Goal: Obtain resource: Obtain resource

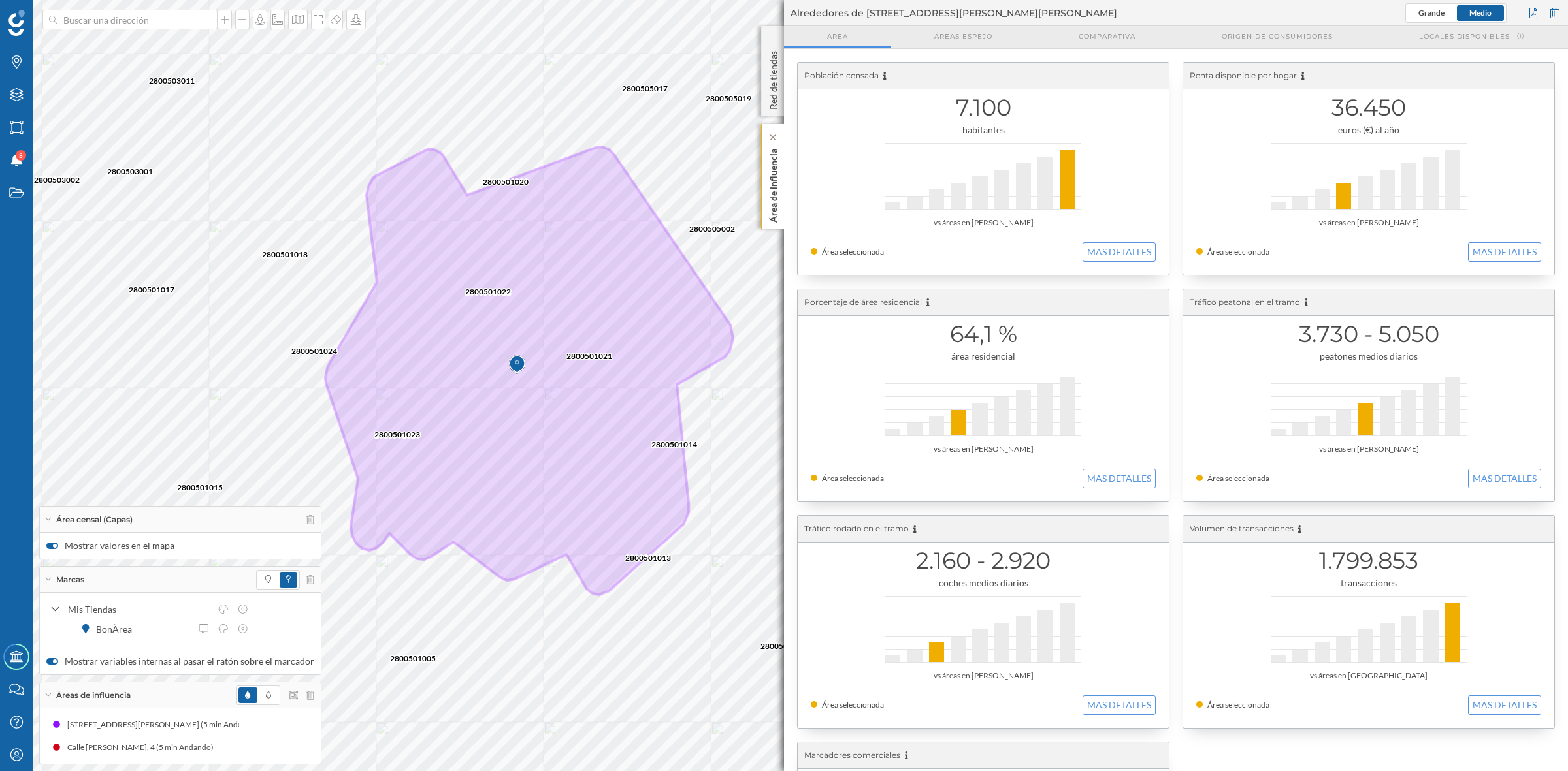
click at [769, 187] on p "Área de influencia" at bounding box center [774, 183] width 13 height 79
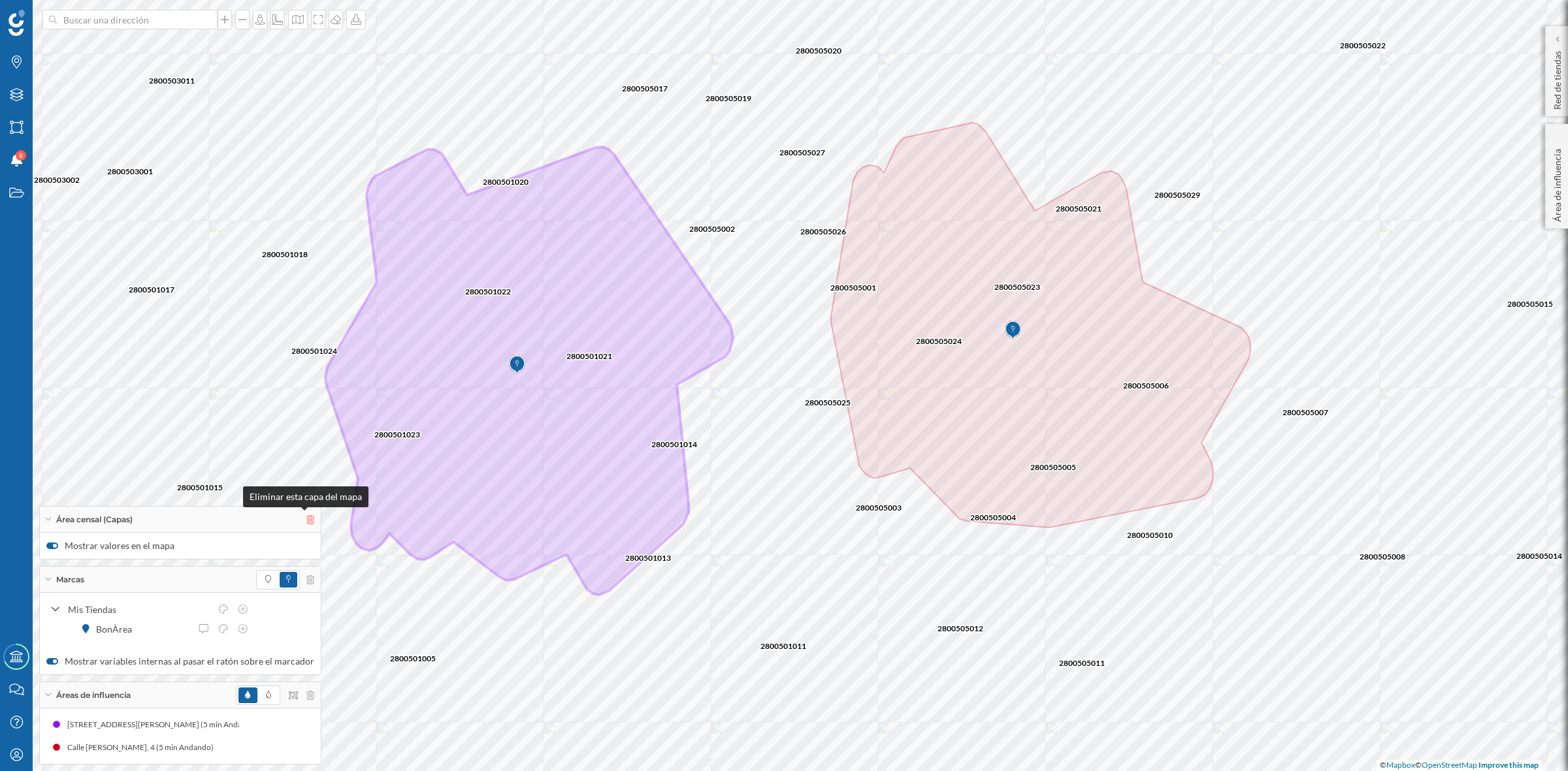
click at [307, 521] on icon at bounding box center [311, 519] width 8 height 9
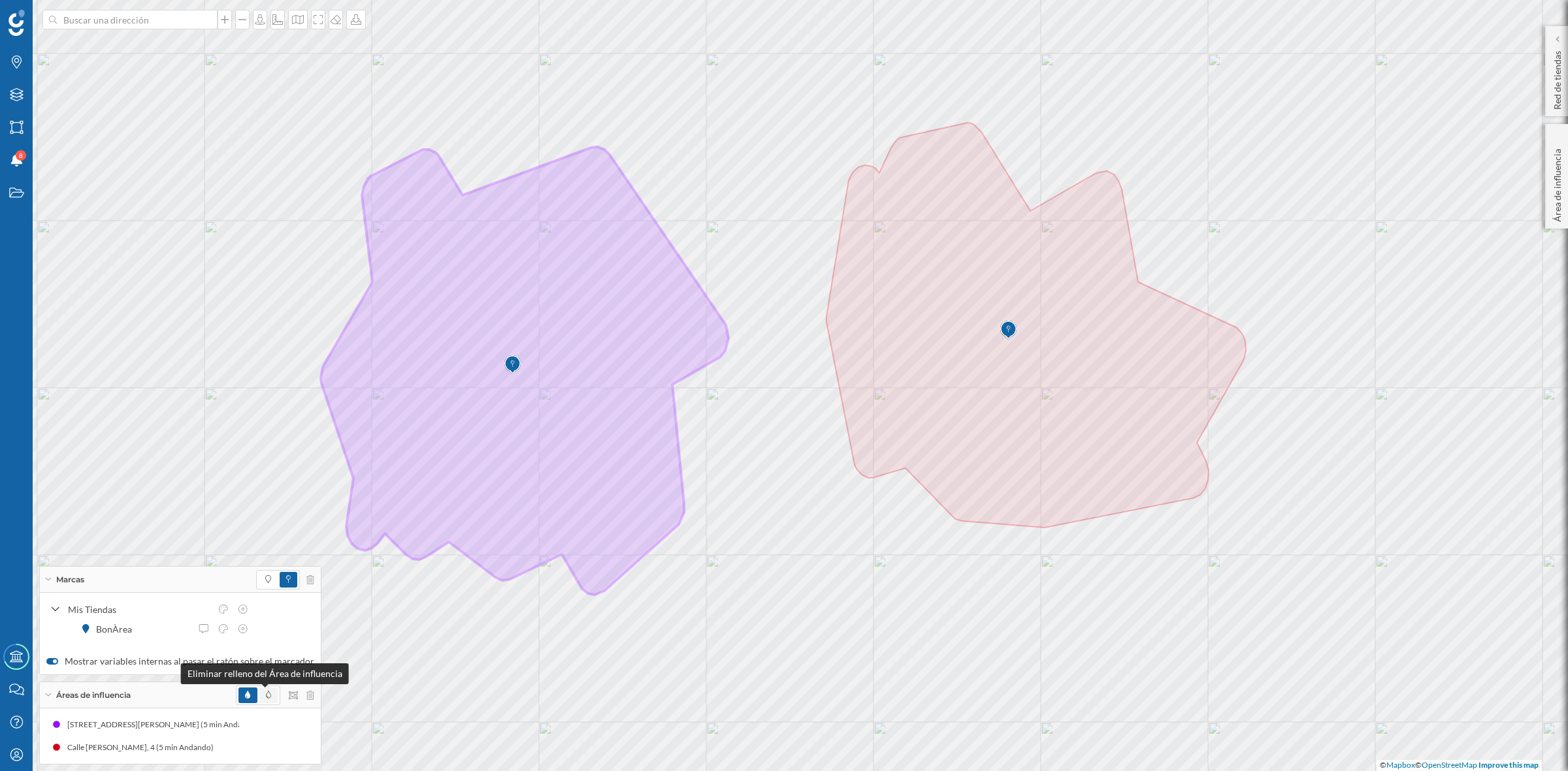
click at [266, 698] on span at bounding box center [268, 695] width 18 height 16
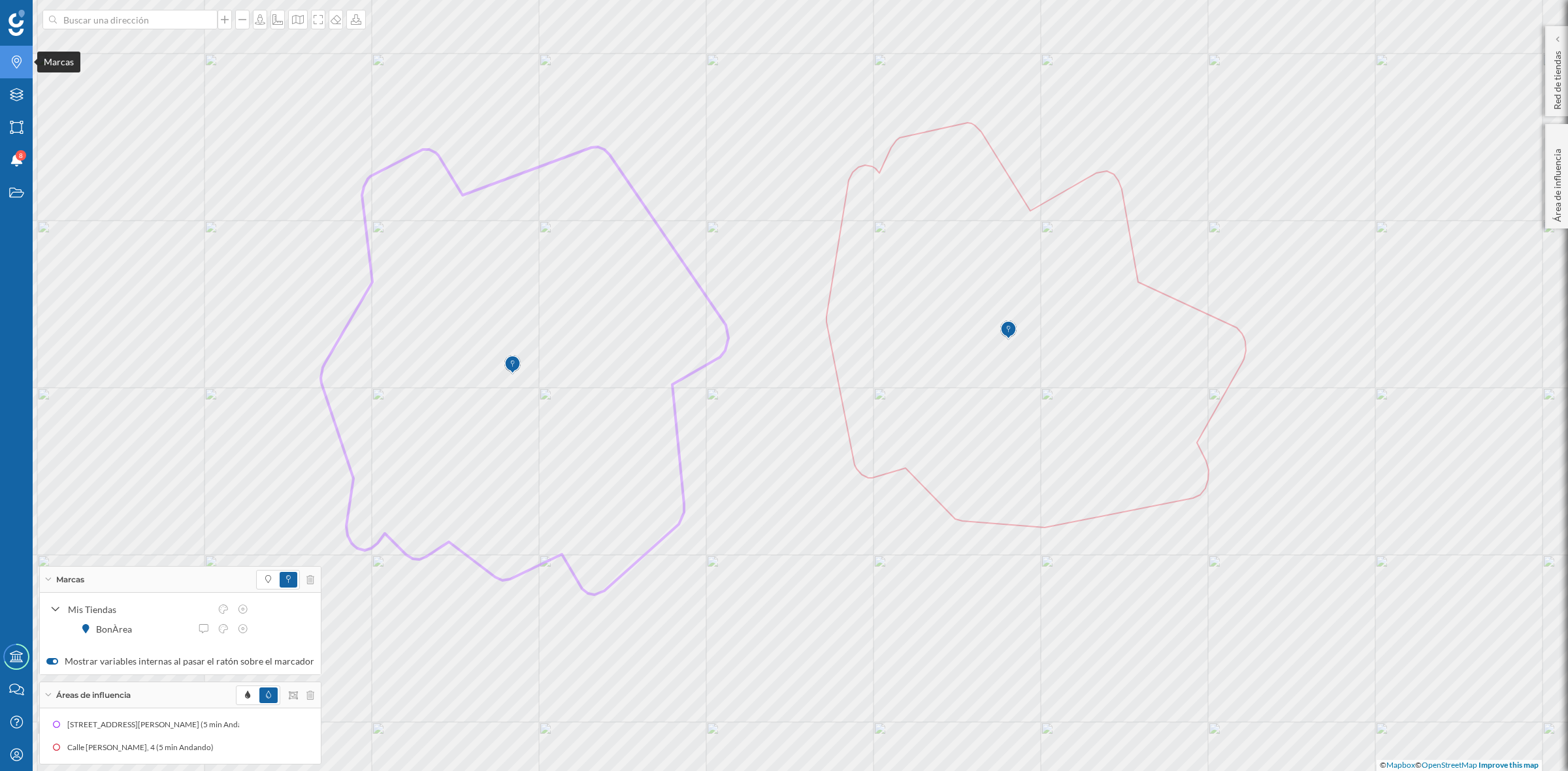
click at [20, 57] on icon at bounding box center [16, 62] width 10 height 13
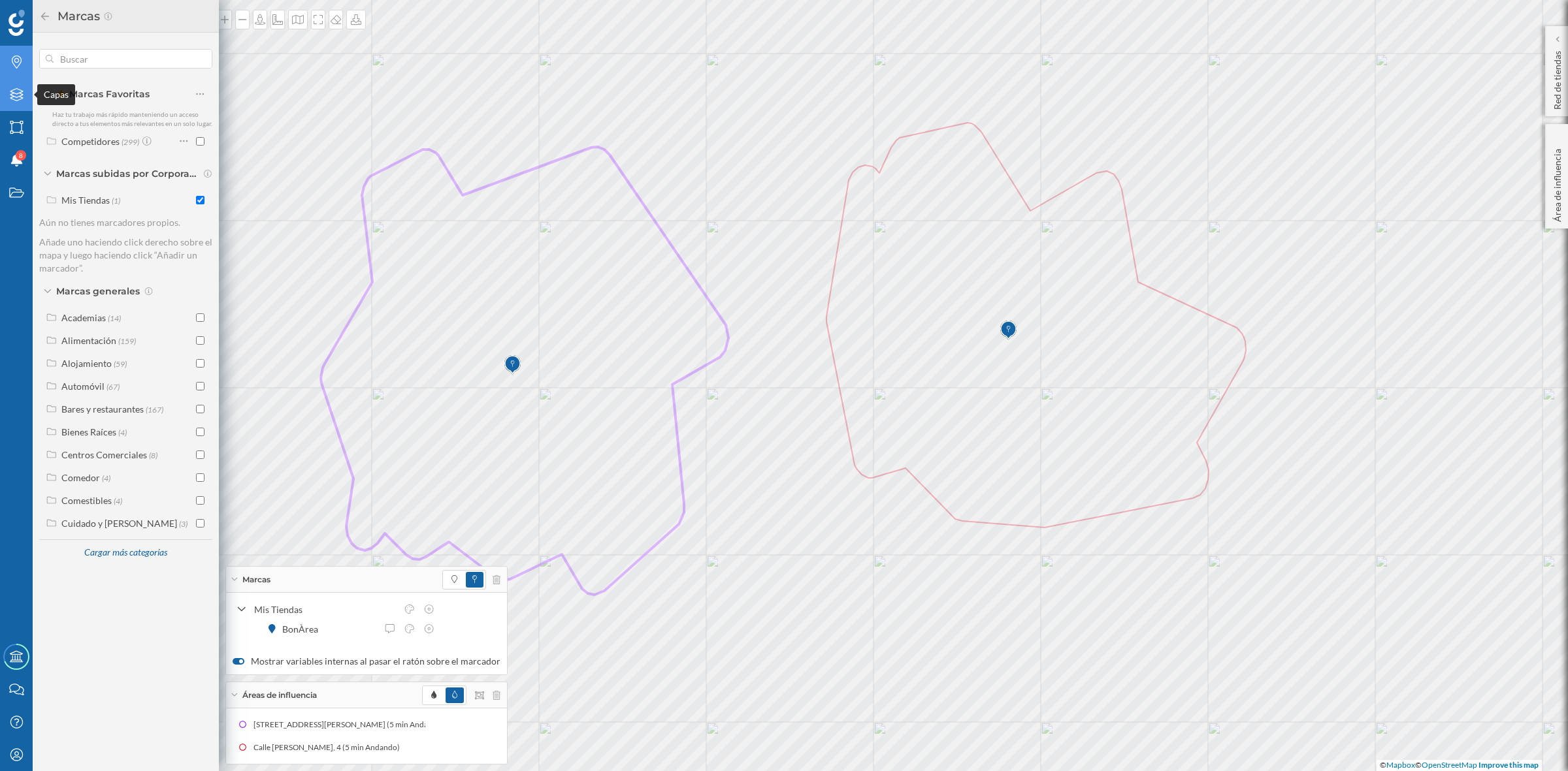
click at [12, 99] on icon "Capas" at bounding box center [16, 95] width 16 height 13
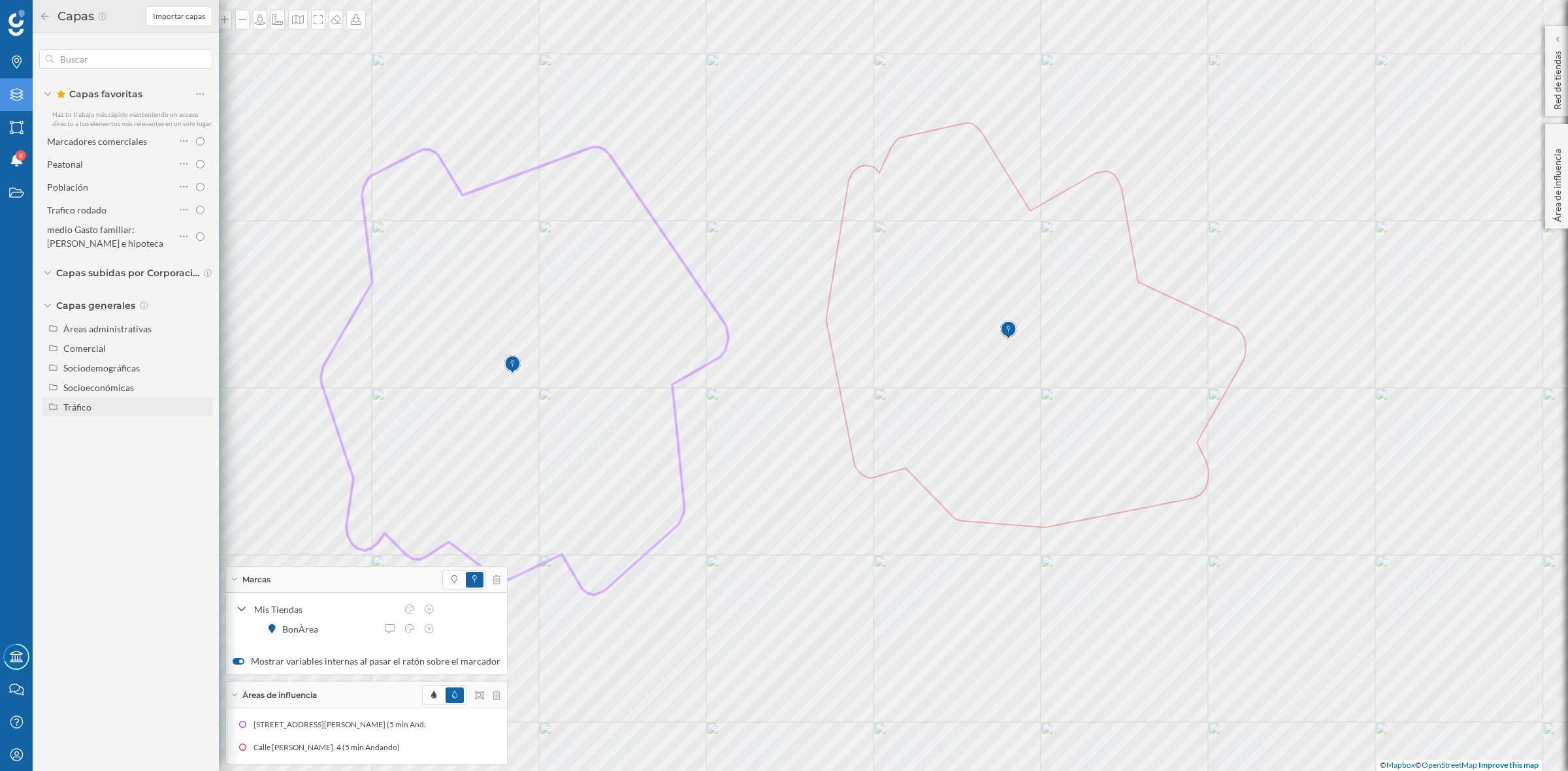
click at [132, 415] on div "Tráfico" at bounding box center [127, 407] width 170 height 20
click at [129, 449] on div "Peatonal" at bounding box center [113, 446] width 90 height 14
click at [199, 449] on input "Peatonal" at bounding box center [203, 446] width 8 height 8
radio input "true"
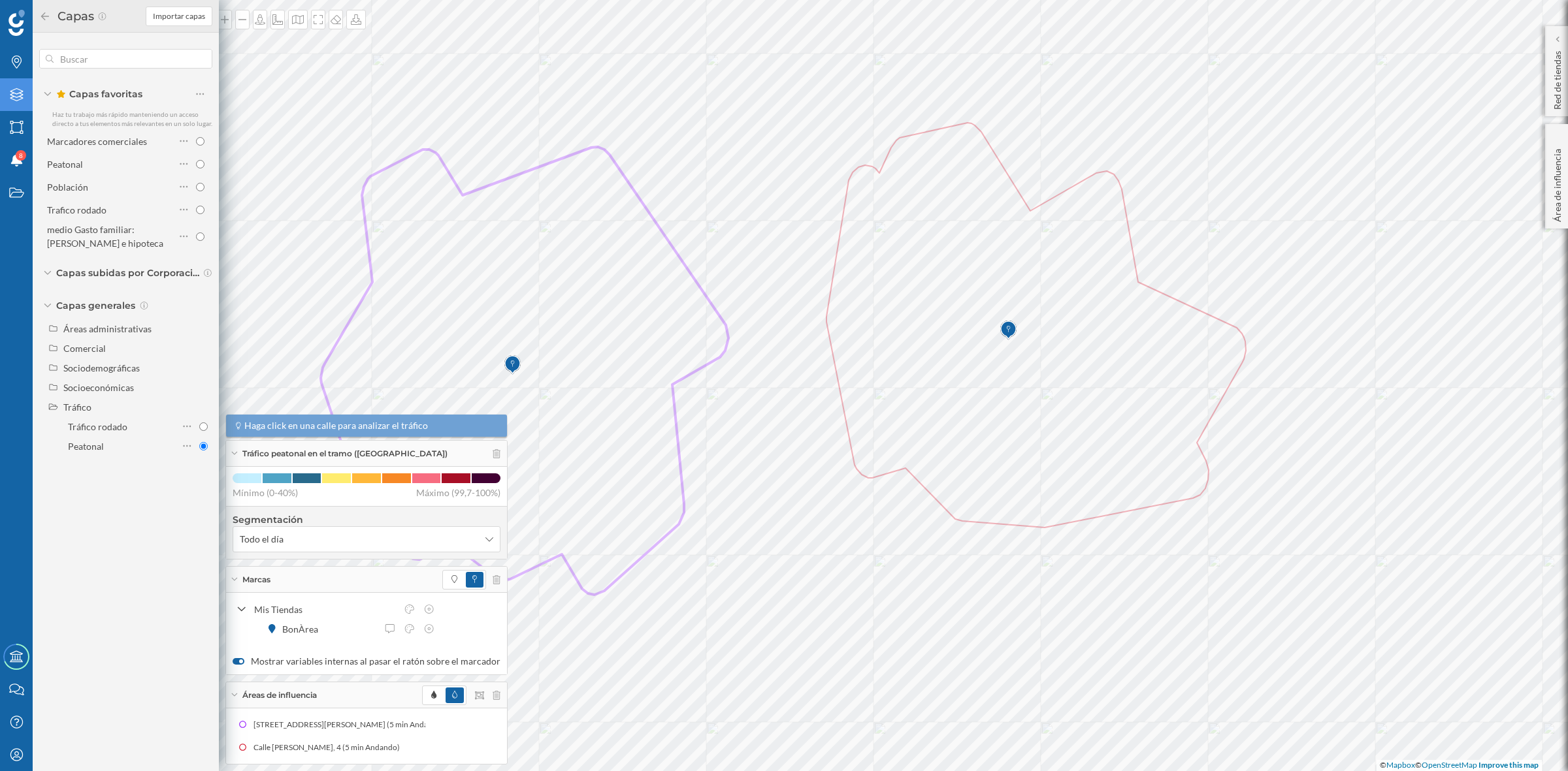
click at [44, 12] on icon at bounding box center [45, 16] width 8 height 8
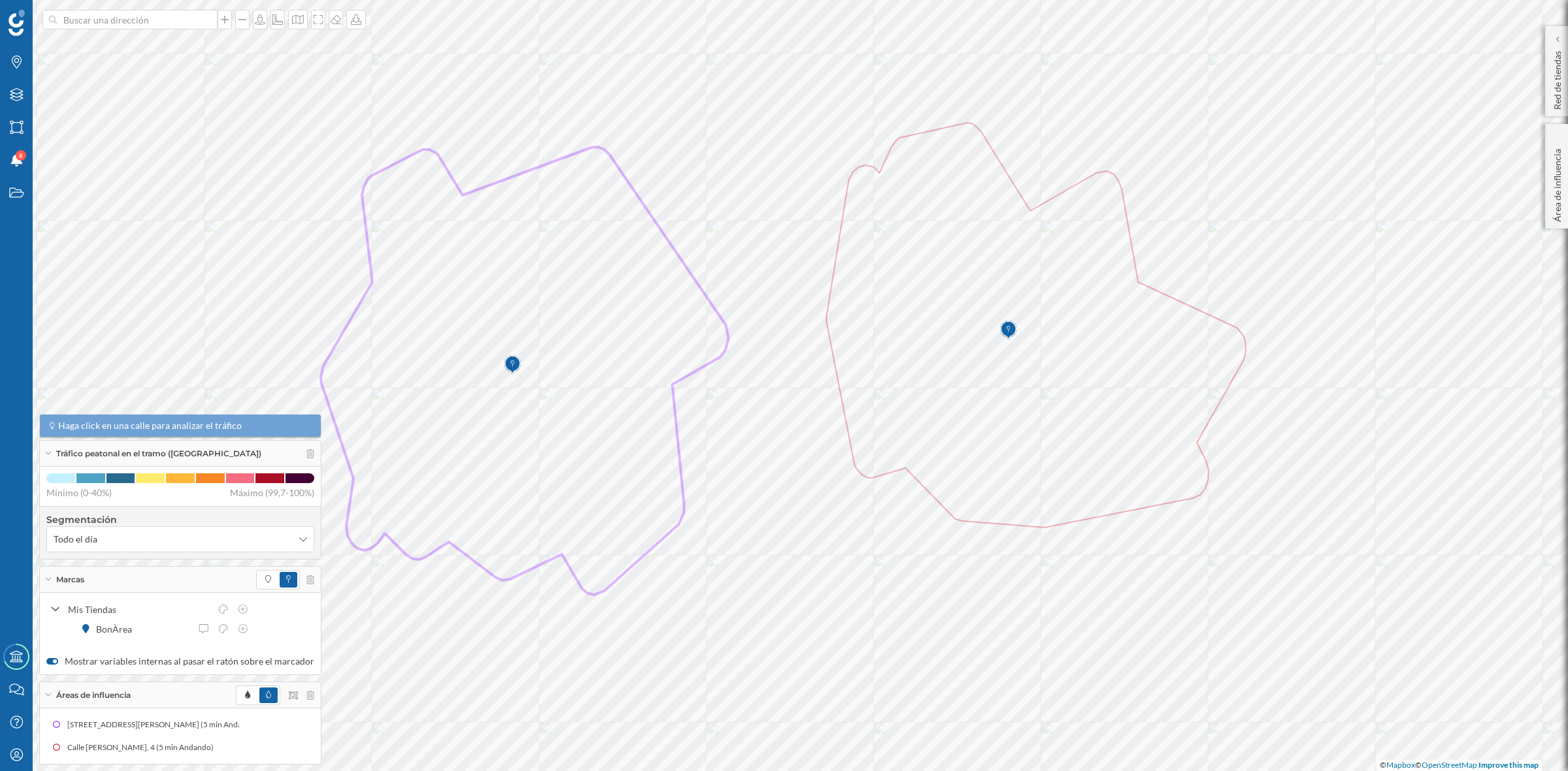
click at [47, 452] on icon at bounding box center [48, 454] width 7 height 3
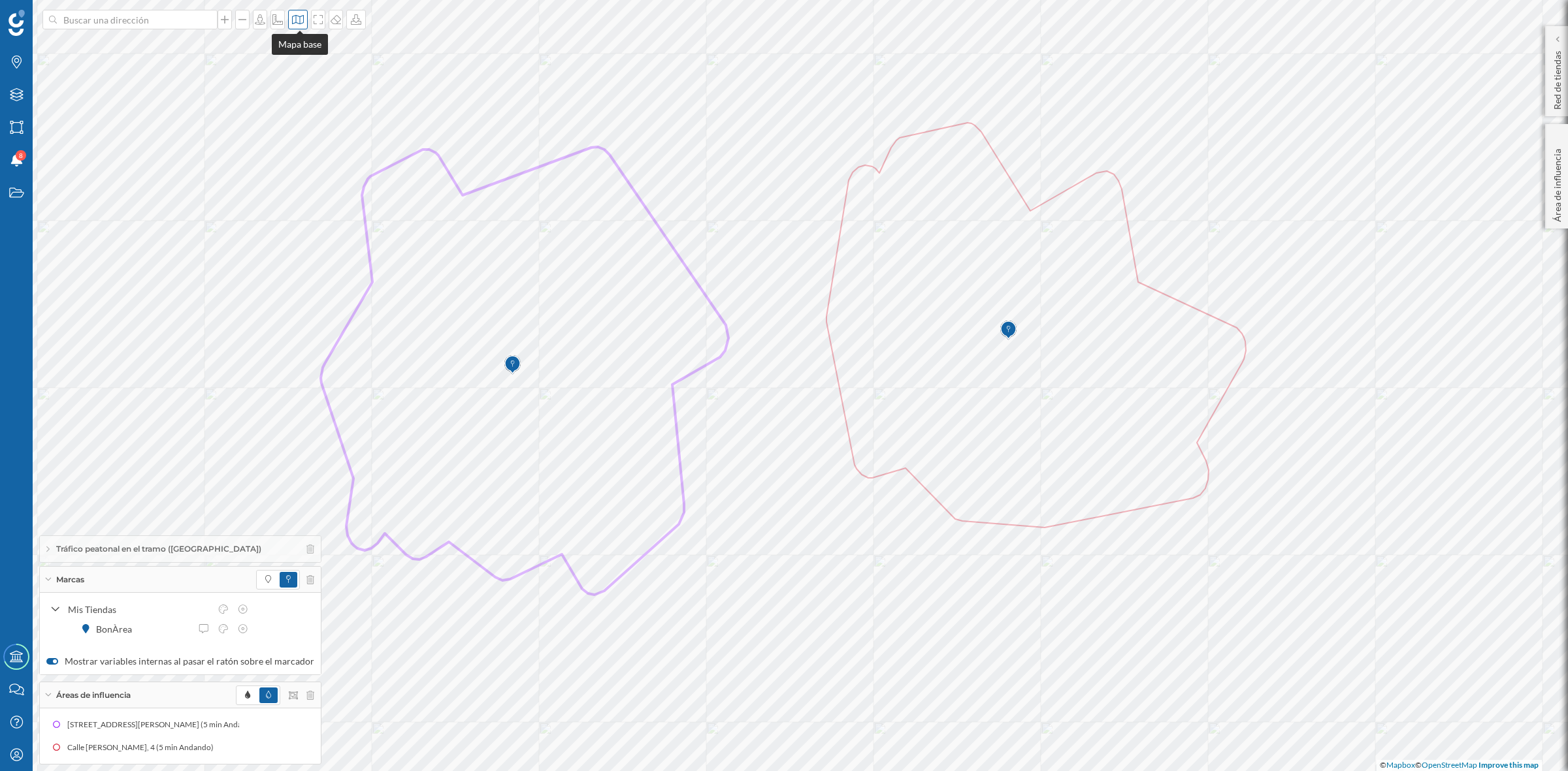
click at [298, 17] on icon at bounding box center [298, 19] width 12 height 9
click at [304, 173] on img at bounding box center [317, 183] width 39 height 46
click at [301, 17] on icon at bounding box center [298, 19] width 13 height 11
click at [308, 137] on img at bounding box center [317, 135] width 39 height 46
click at [301, 23] on icon at bounding box center [298, 19] width 13 height 11
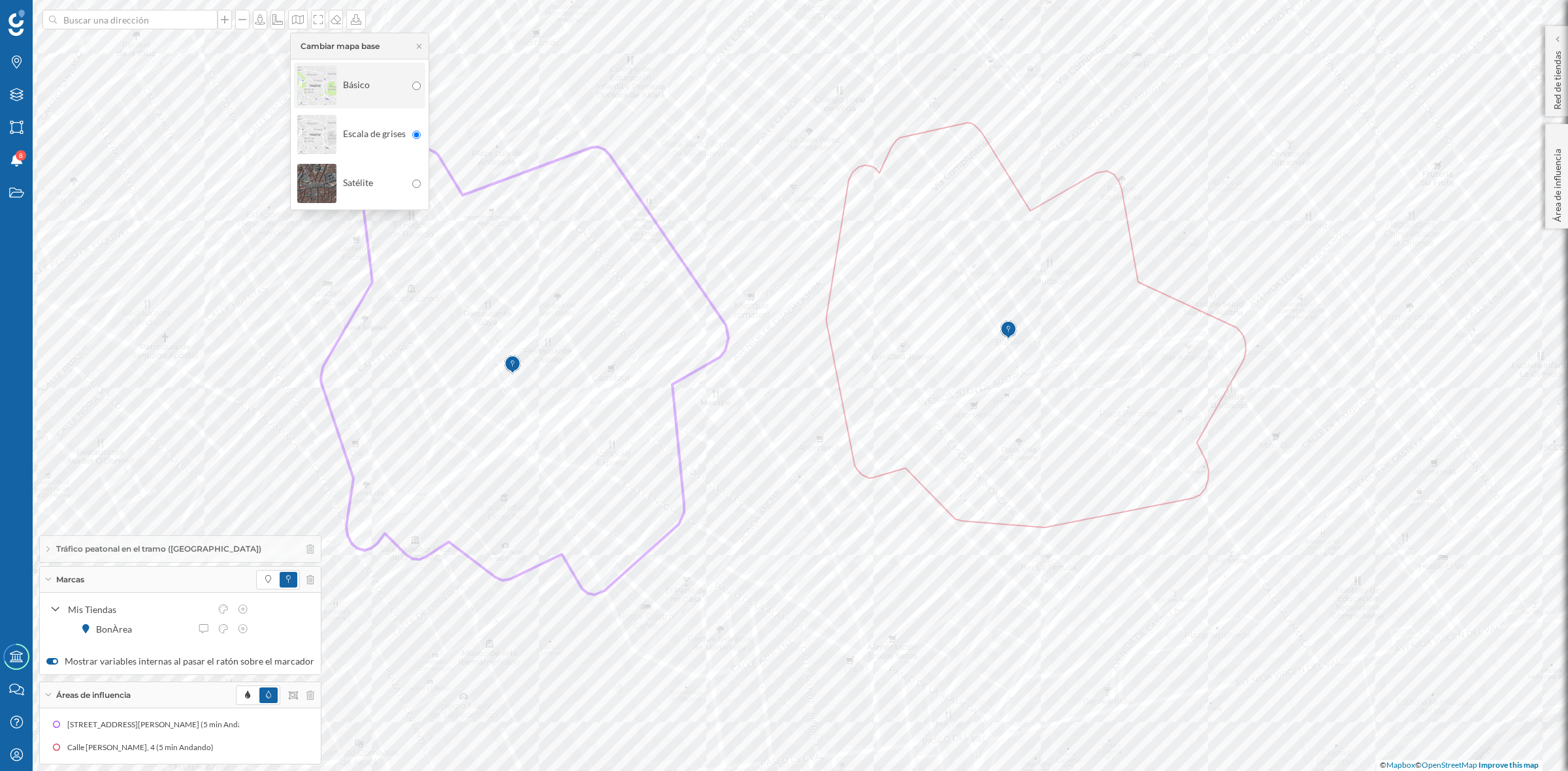
click at [307, 100] on img at bounding box center [317, 85] width 39 height 46
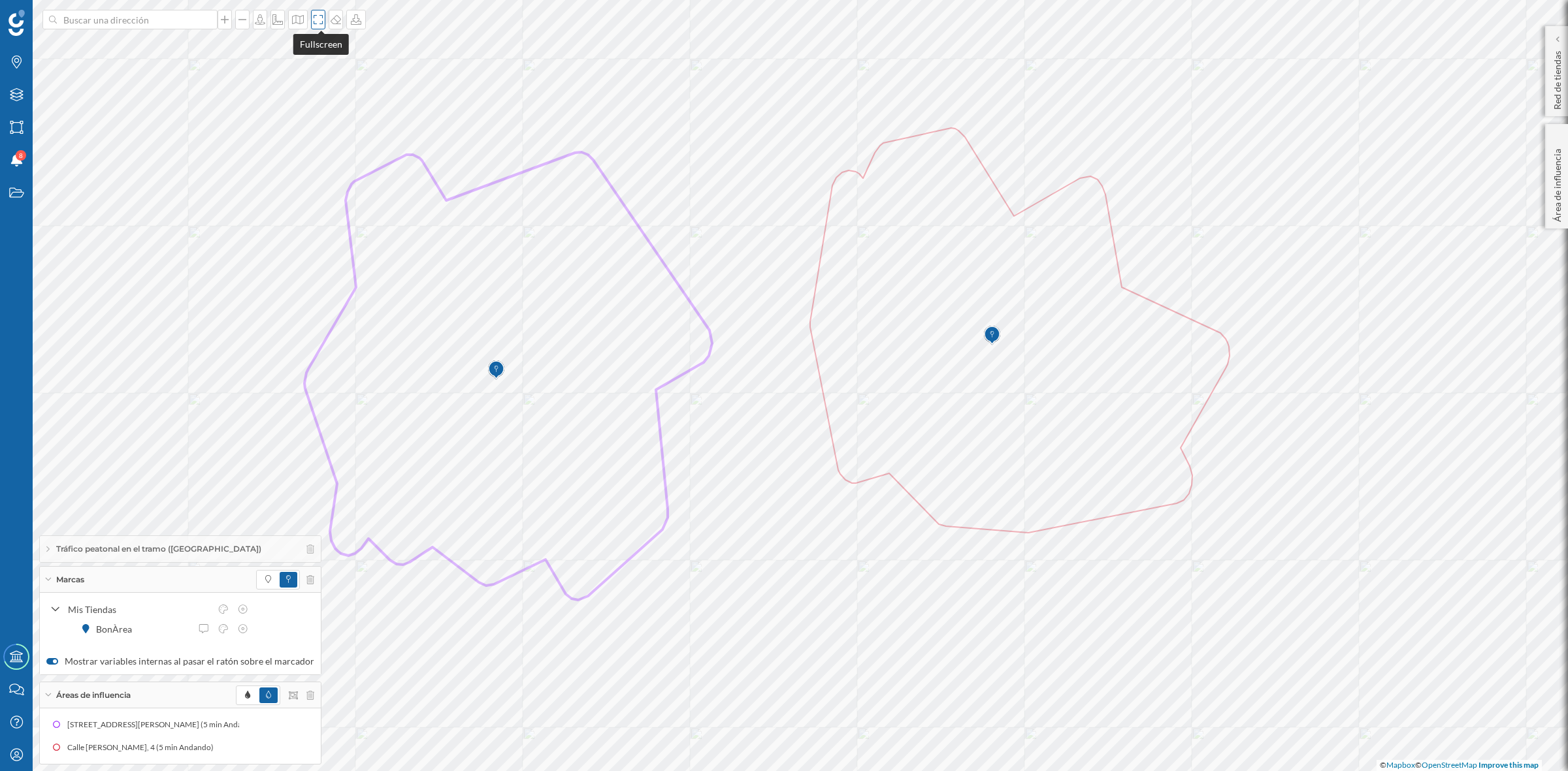
click at [318, 24] on icon at bounding box center [318, 19] width 13 height 11
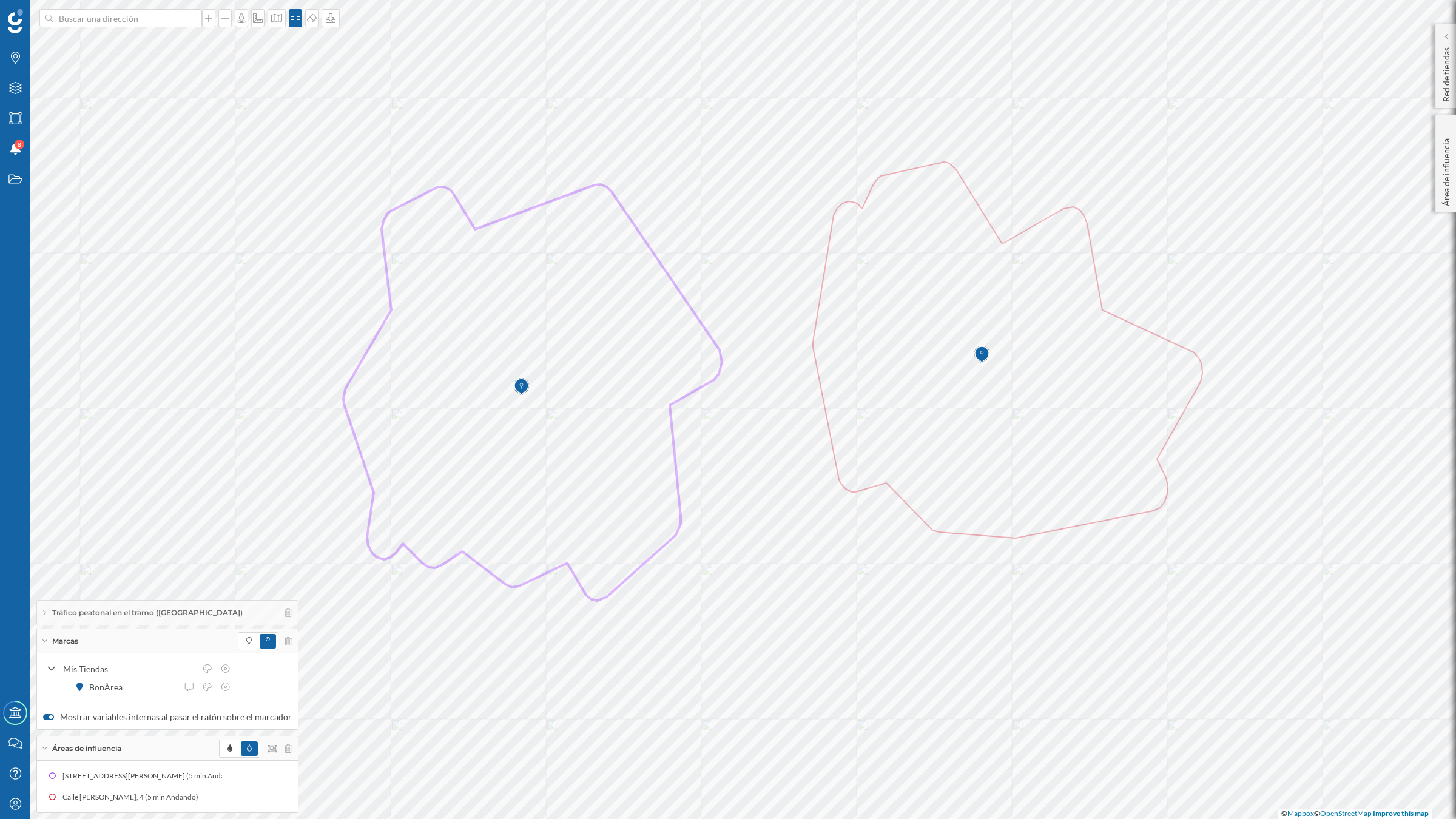
click at [46, 642] on div "Marcas" at bounding box center [167, 641] width 261 height 24
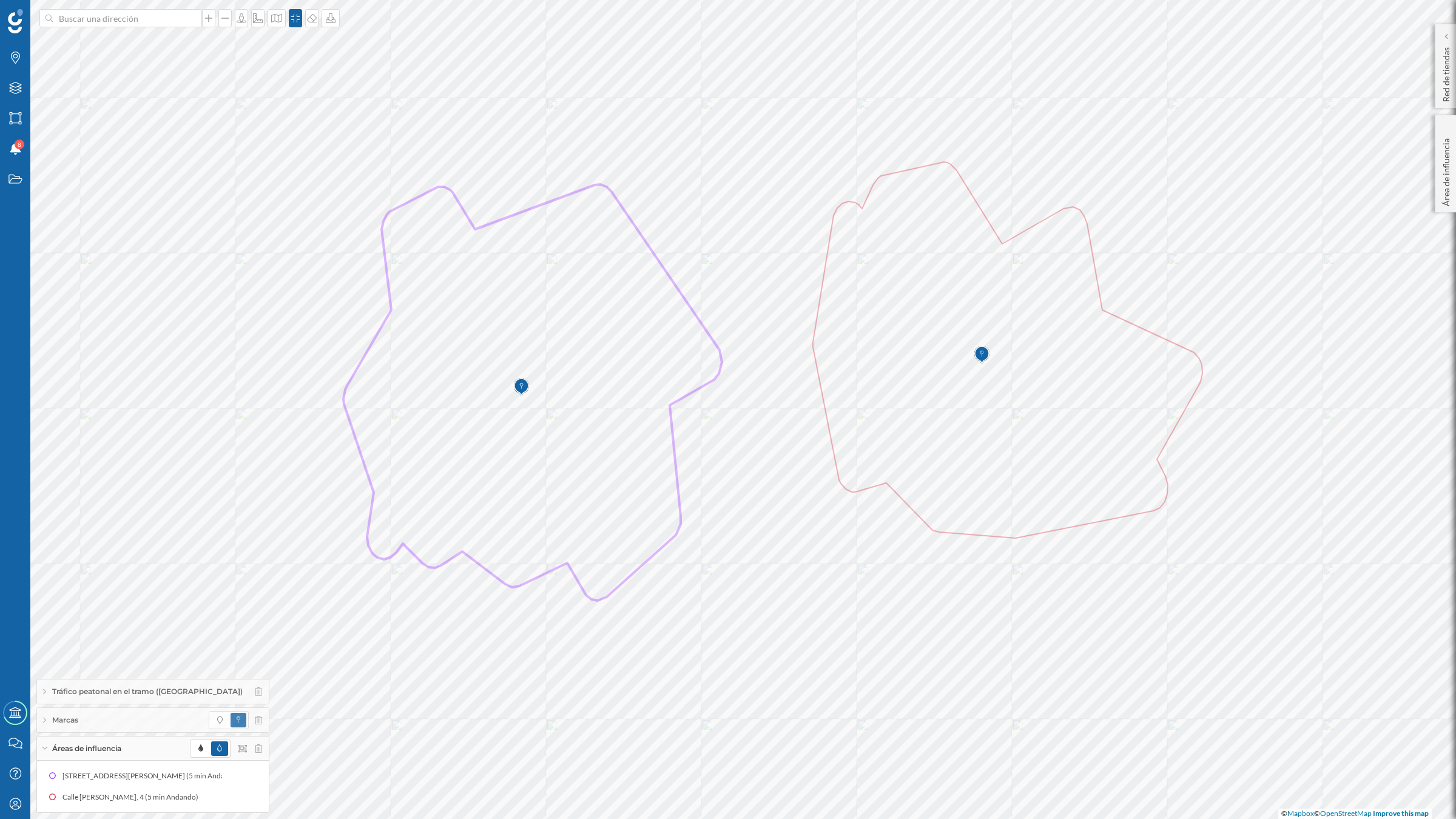
click at [46, 716] on icon at bounding box center [44, 748] width 5 height 3
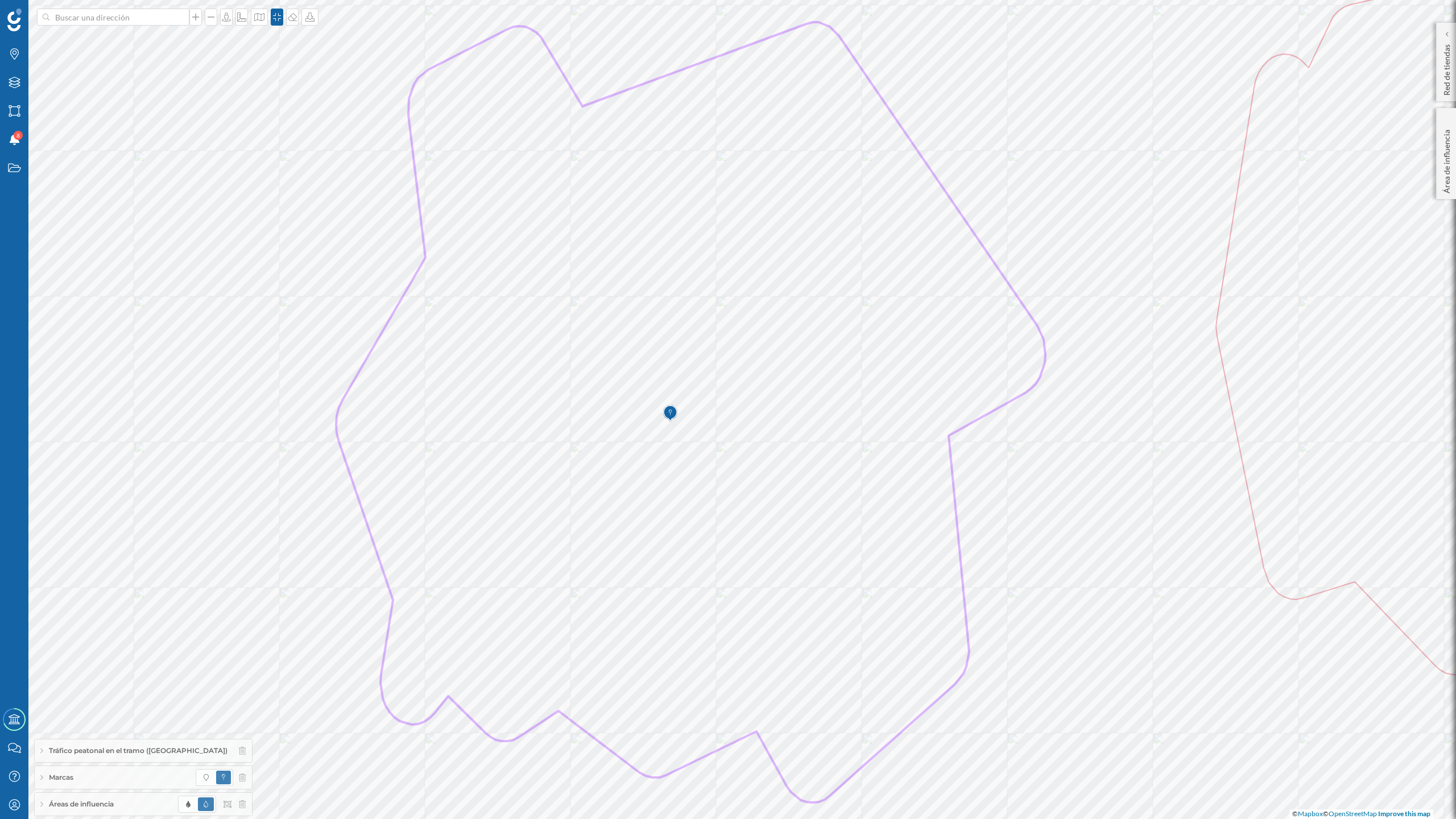
click at [64, 672] on span "Áreas de influencia" at bounding box center [81, 804] width 65 height 10
click at [230, 672] on icon at bounding box center [234, 798] width 7 height 8
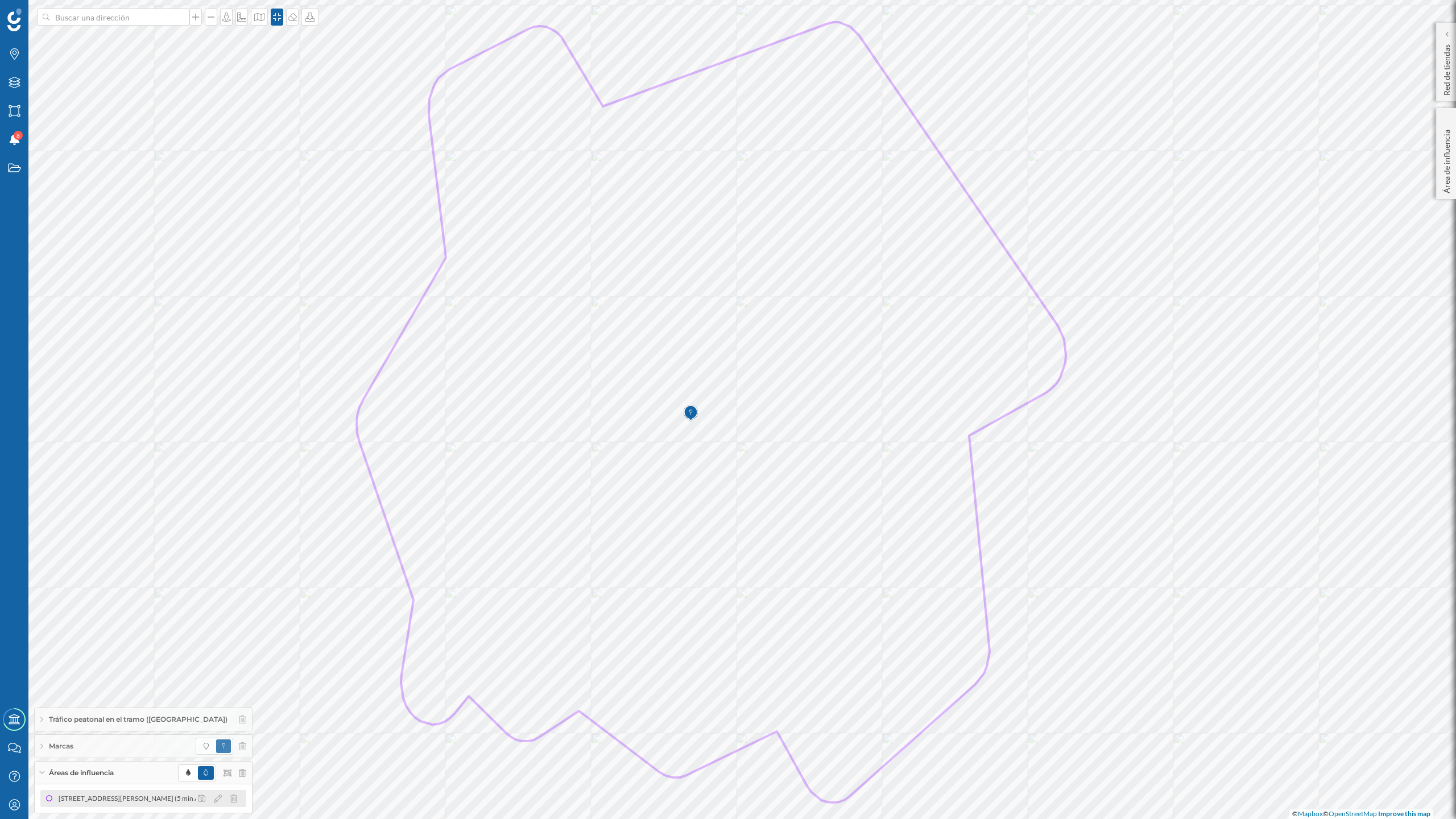
click at [180, 672] on div "[STREET_ADDRESS][PERSON_NAME] (5 min Andando)" at bounding box center [145, 799] width 172 height 11
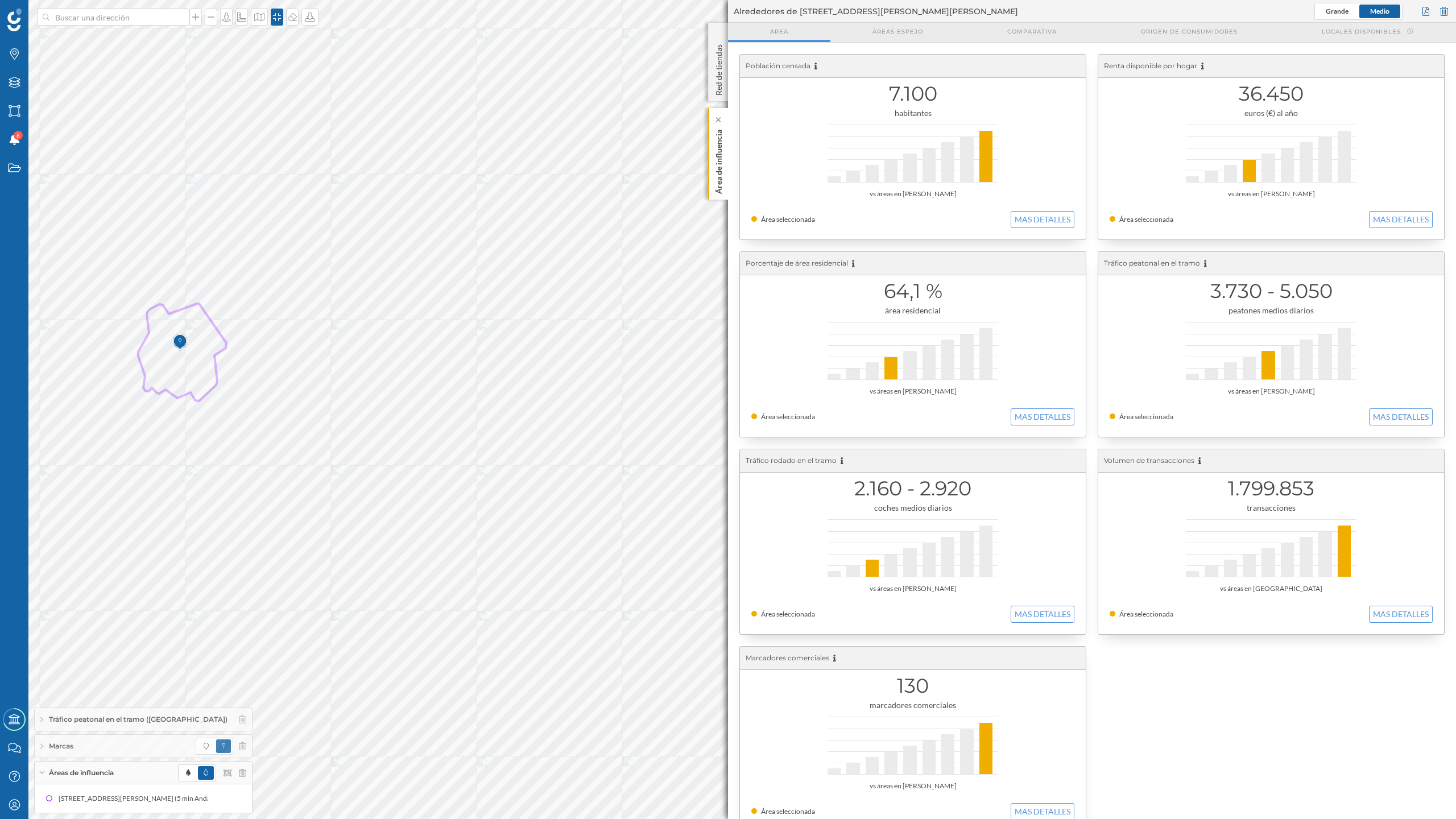
click at [719, 166] on p "Área de influencia" at bounding box center [719, 160] width 11 height 69
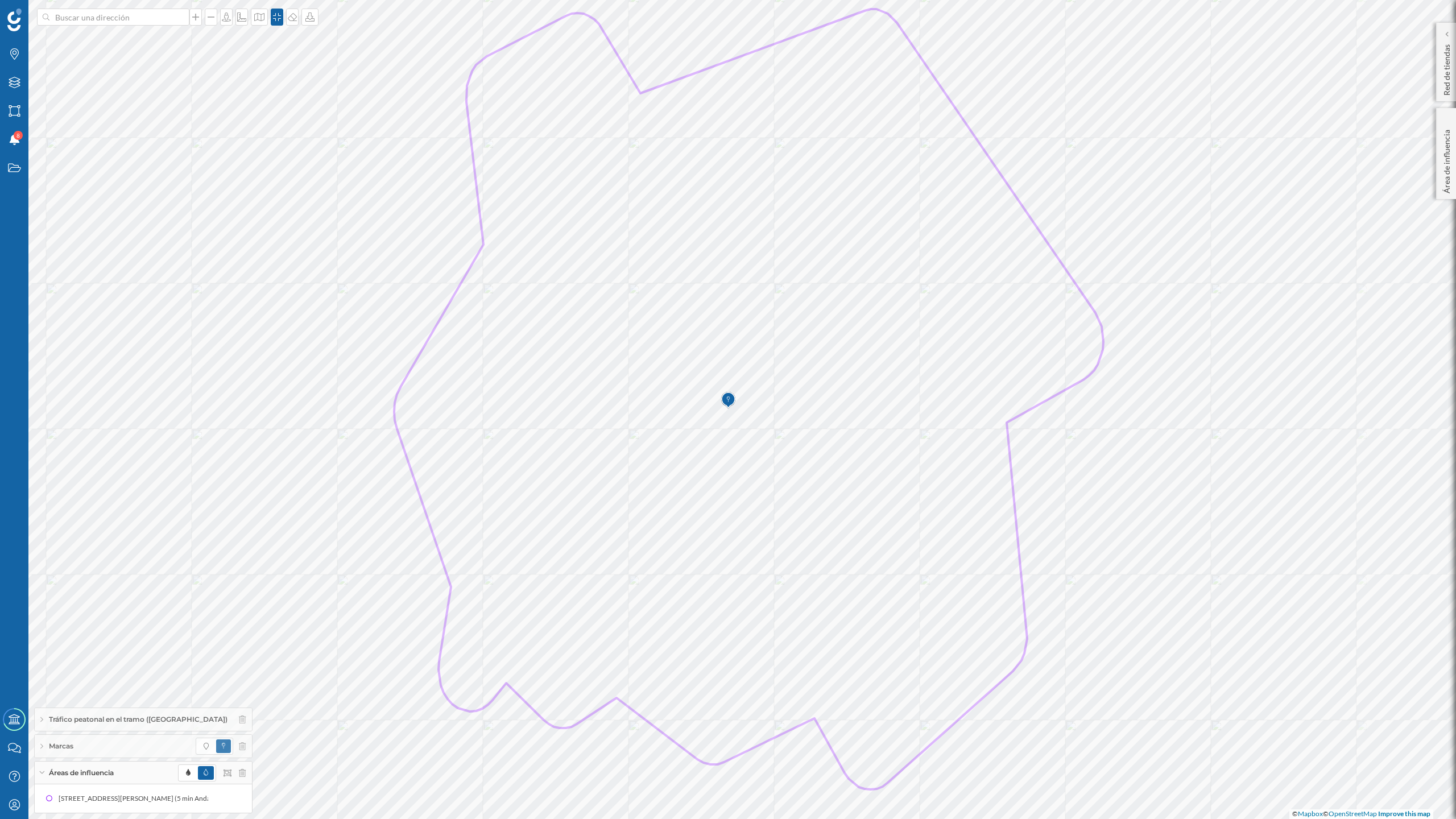
click at [28, 361] on div "Marcas Capas Áreas Notificaciones 8 Estados Academy Contacta con nosotros Centr…" at bounding box center [728, 410] width 1456 height 819
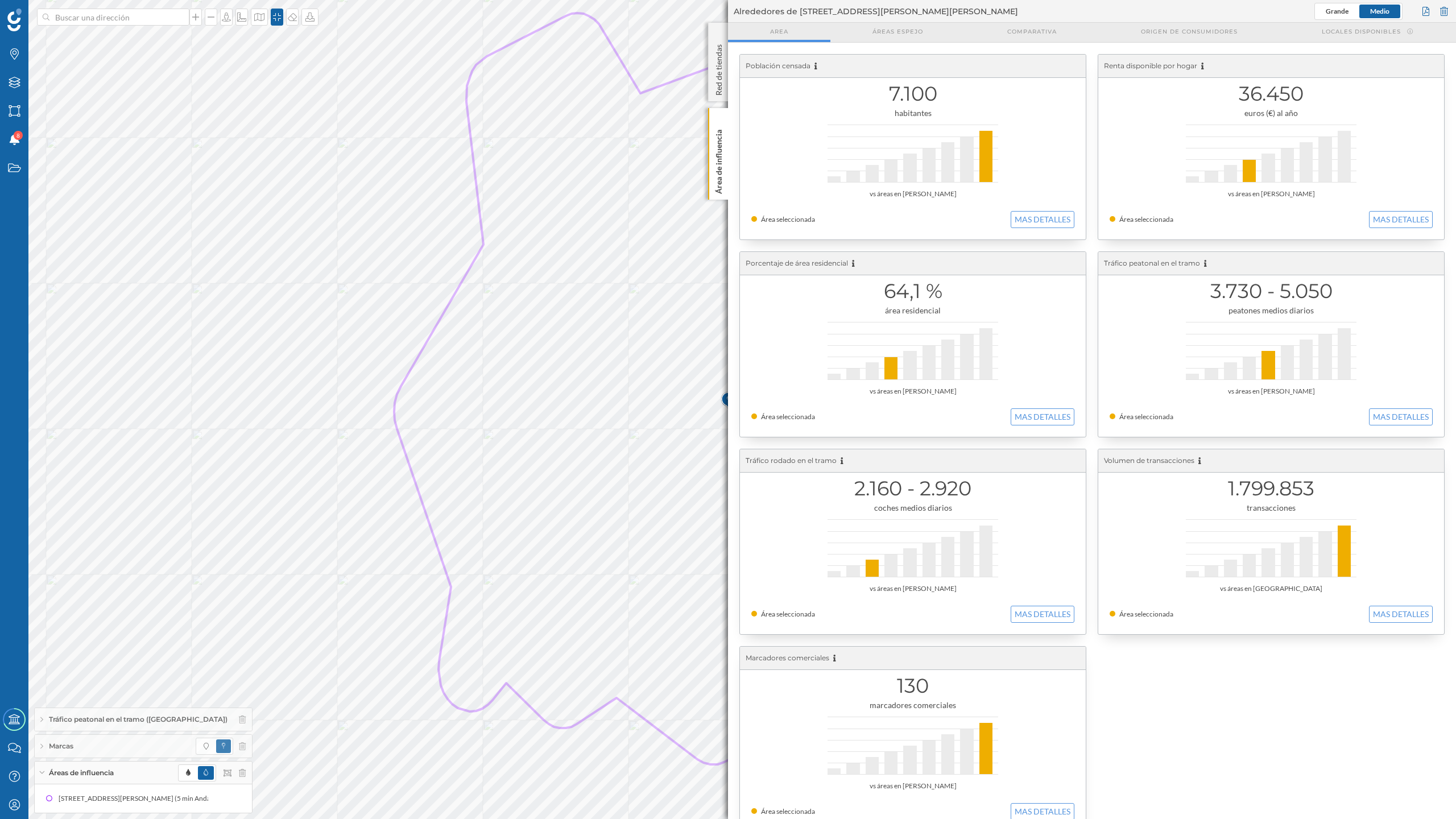
click at [1017, 495] on h1 "2.160 - 2.920" at bounding box center [913, 489] width 323 height 21
click at [720, 154] on p "Área de influencia" at bounding box center [719, 160] width 11 height 69
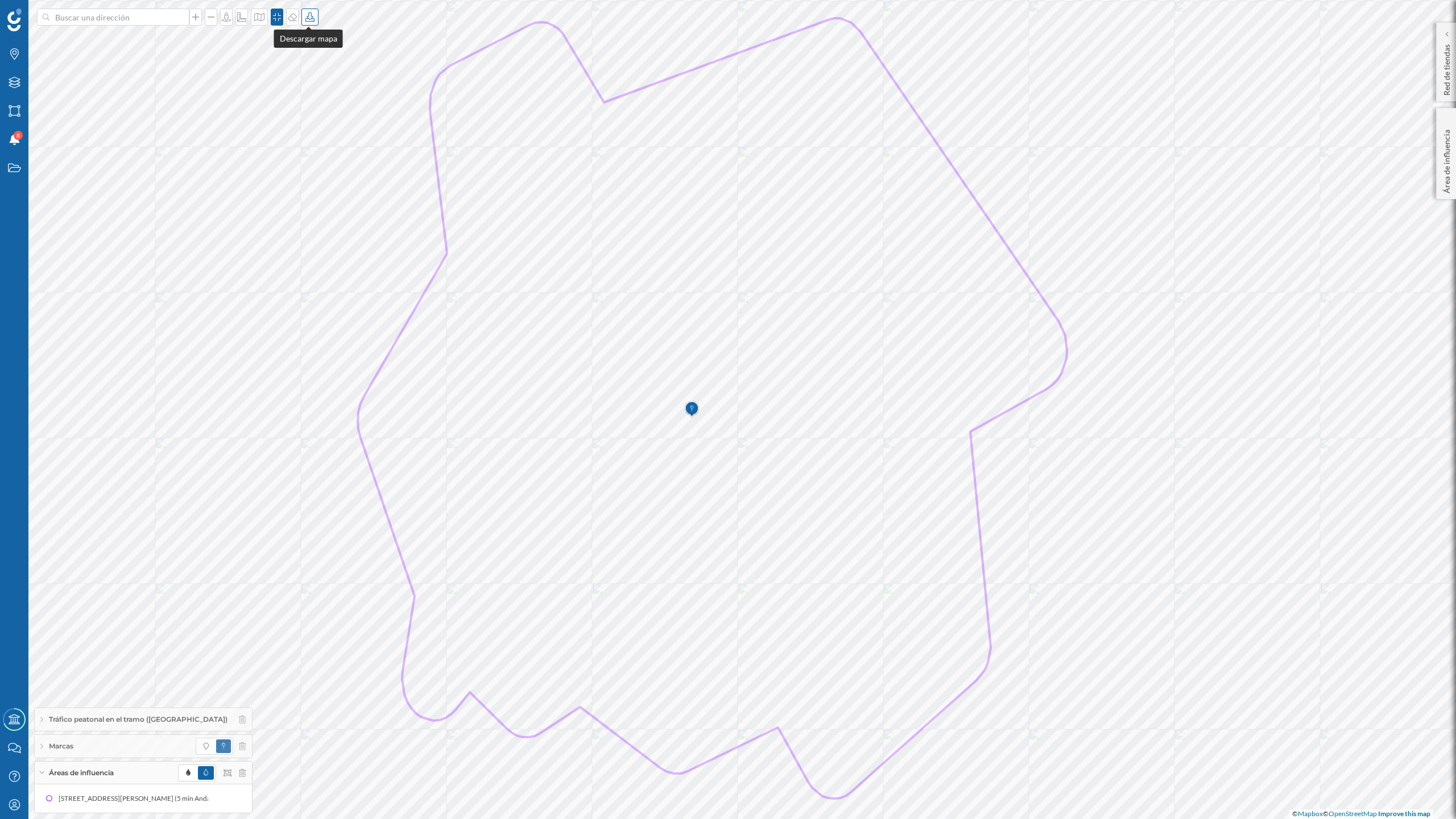
click at [309, 14] on icon at bounding box center [310, 16] width 11 height 9
click at [314, 84] on div "Descargar sin leyenda" at bounding box center [346, 83] width 80 height 12
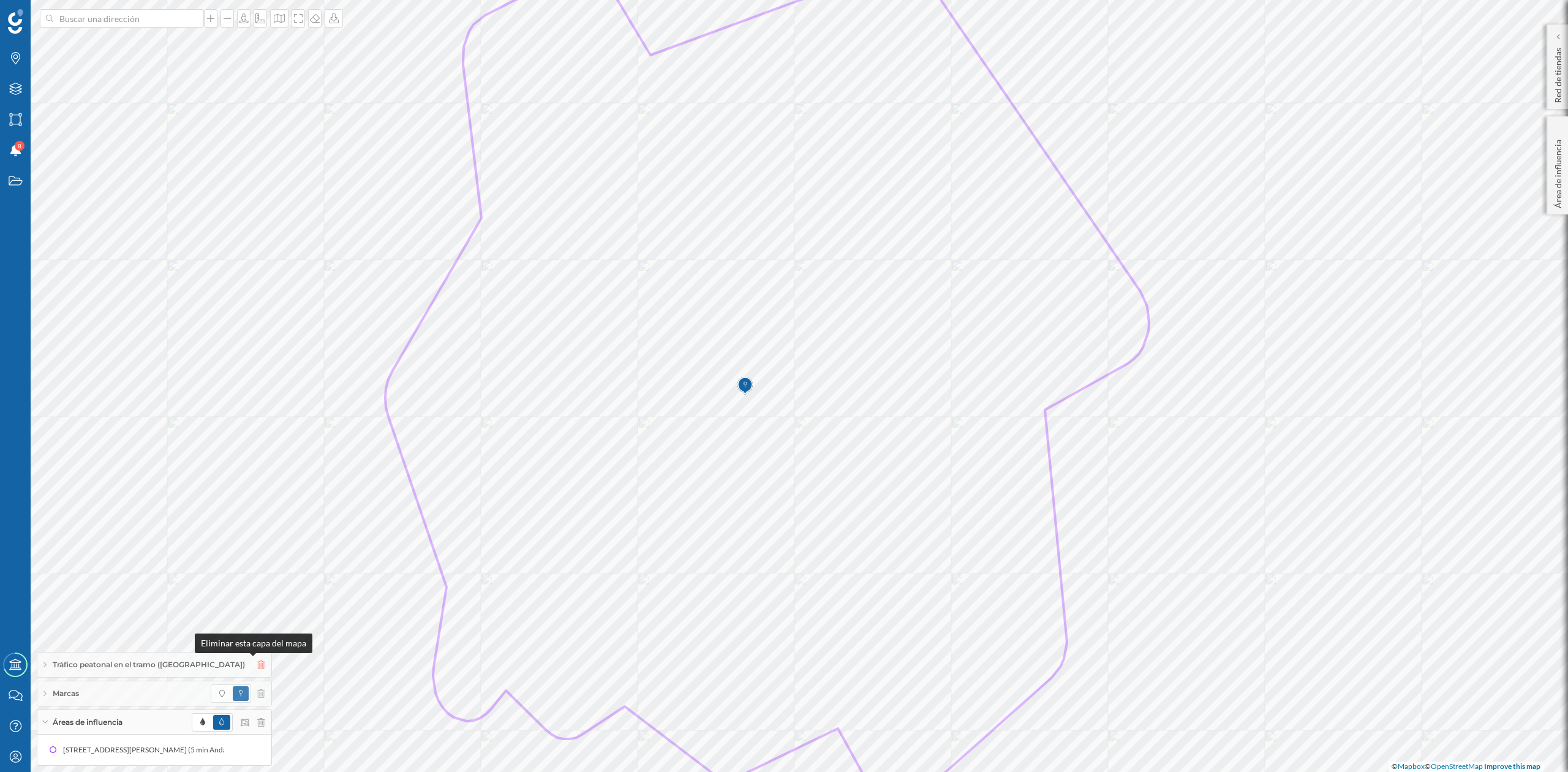
click at [257, 665] on icon at bounding box center [261, 665] width 8 height 8
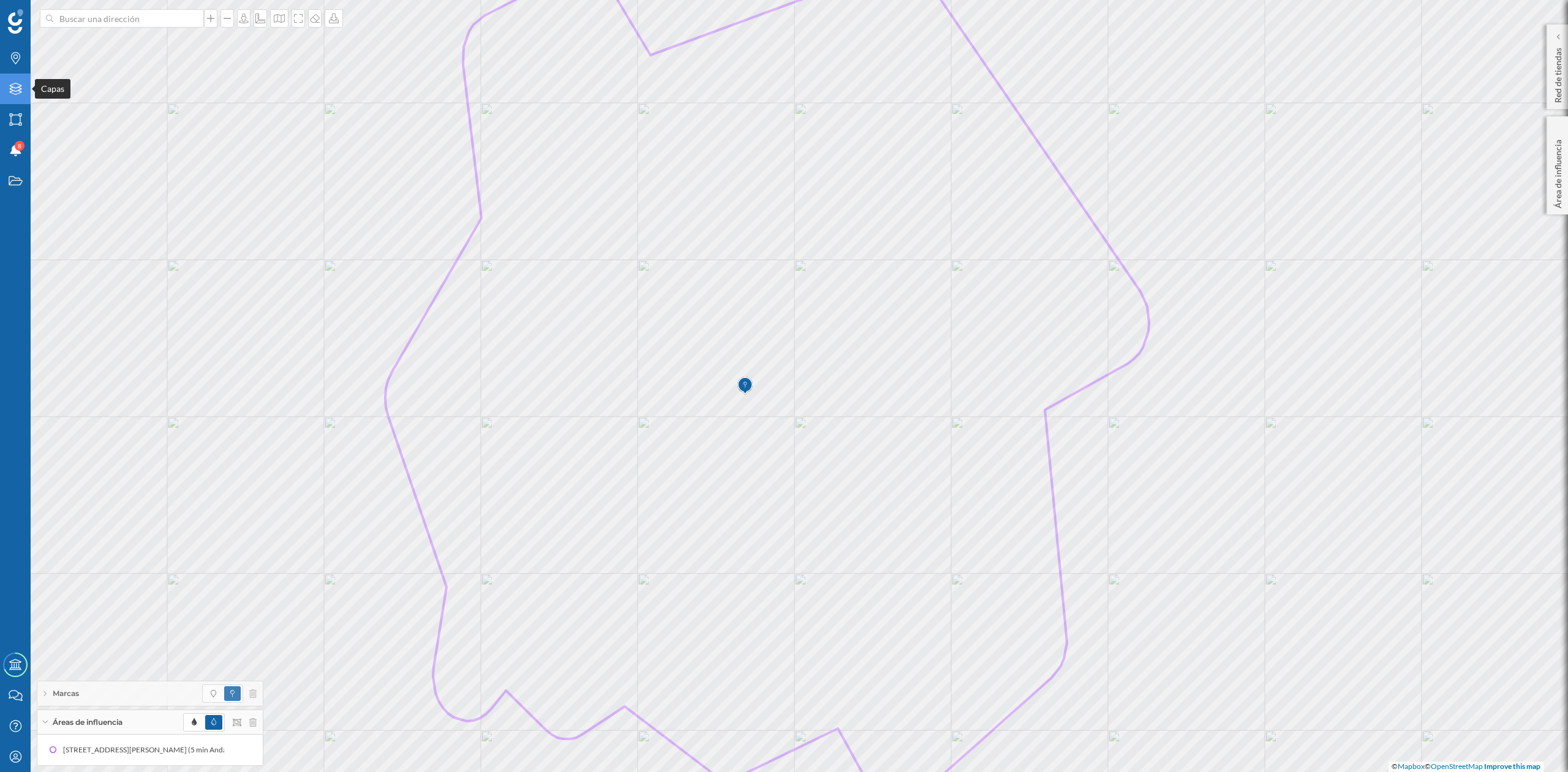
click at [19, 91] on icon at bounding box center [15, 89] width 12 height 12
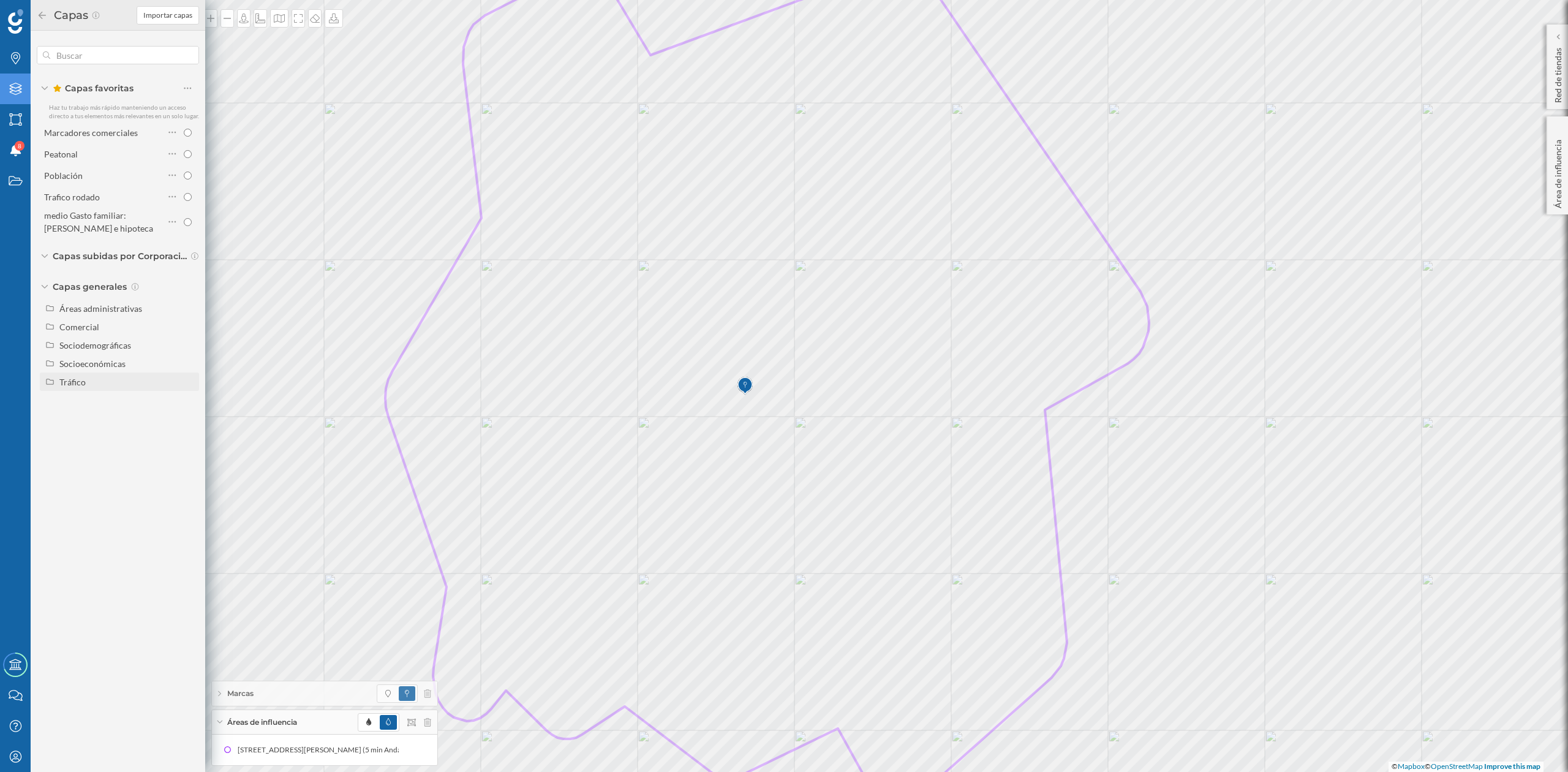
click at [72, 386] on div "Tráfico" at bounding box center [72, 383] width 26 height 11
click at [191, 398] on input "Tráfico rodado" at bounding box center [190, 400] width 8 height 8
radio input "true"
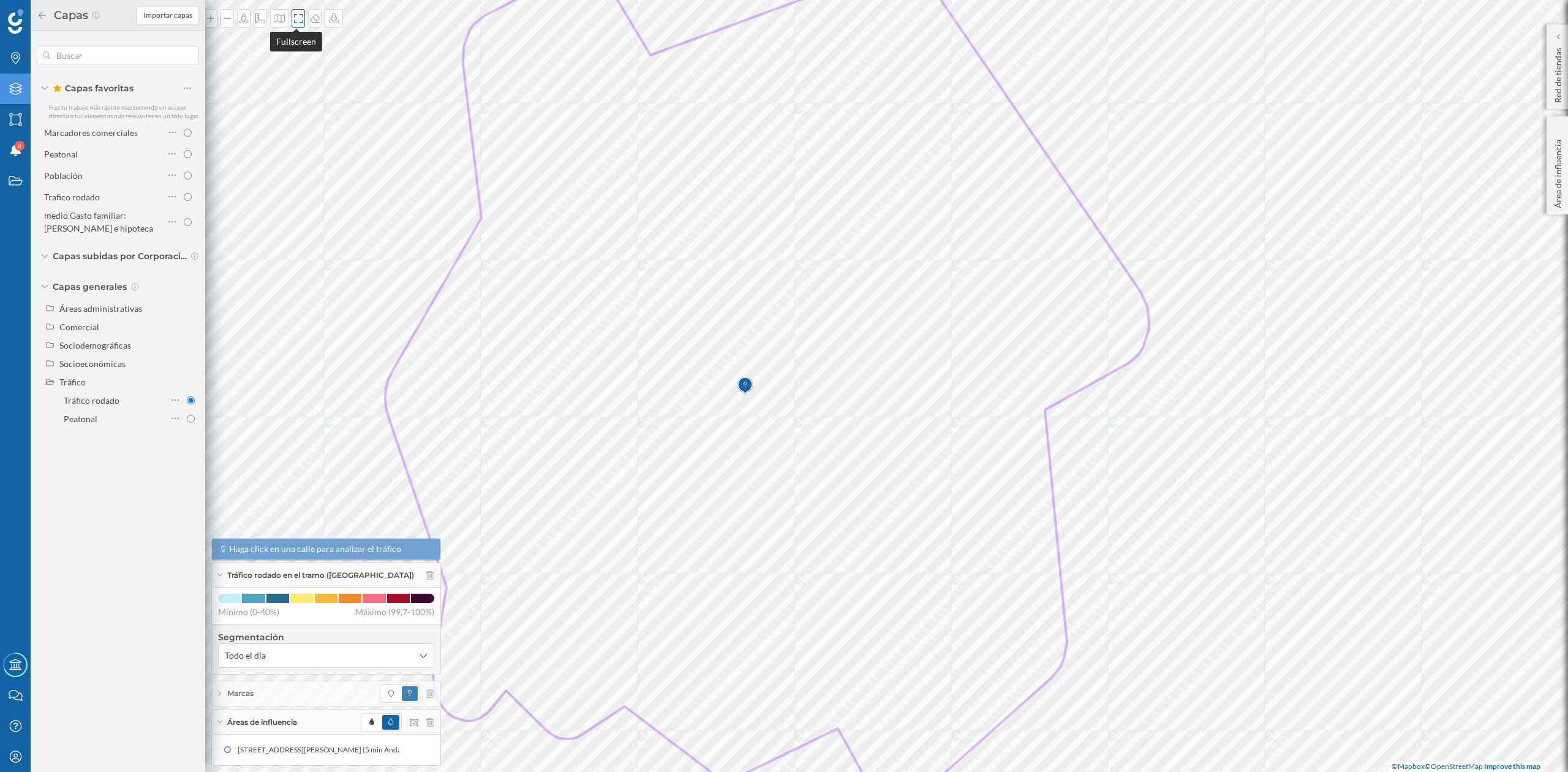
click at [299, 19] on icon at bounding box center [298, 18] width 12 height 10
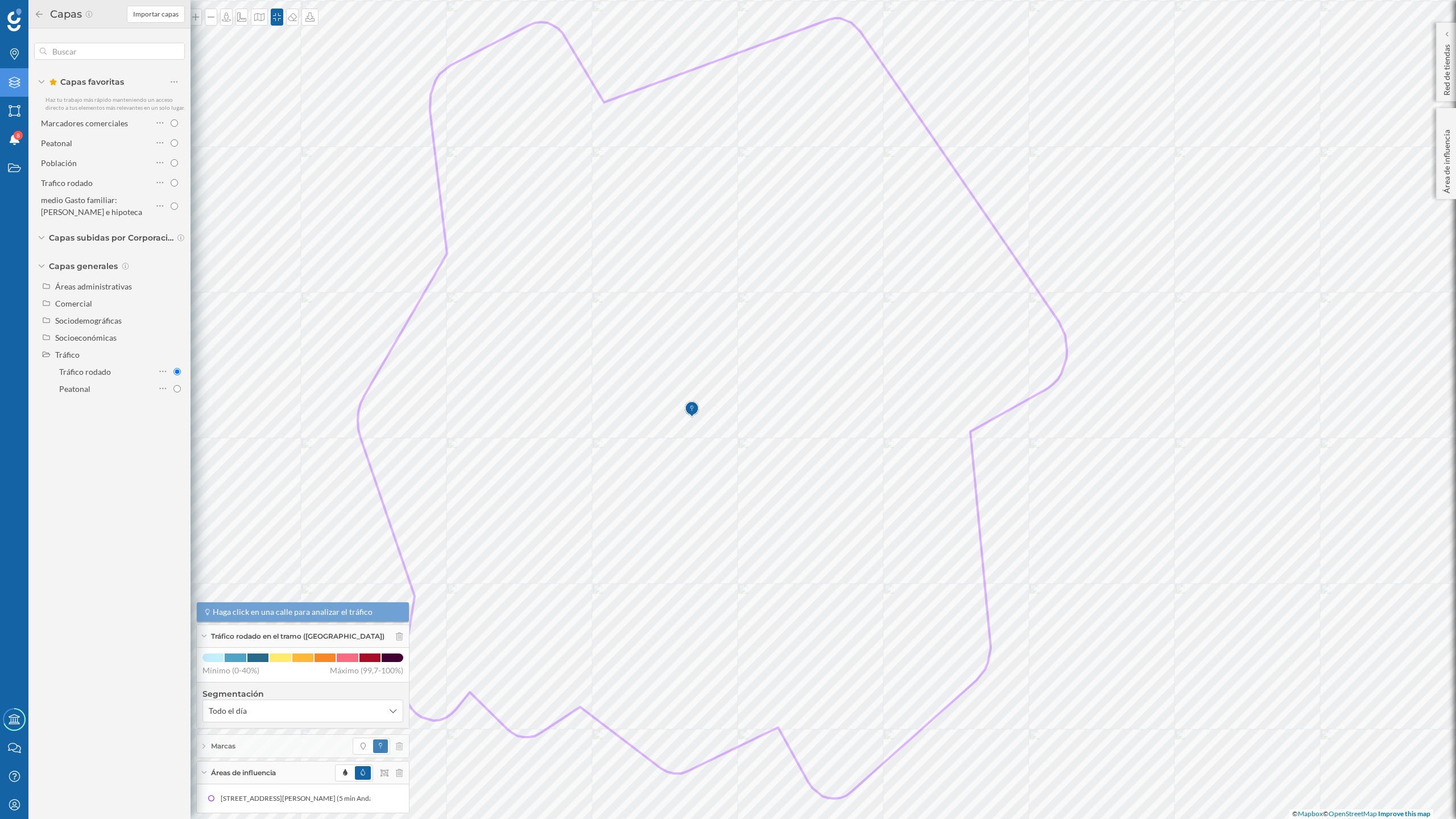
click at [37, 14] on icon at bounding box center [39, 14] width 7 height 7
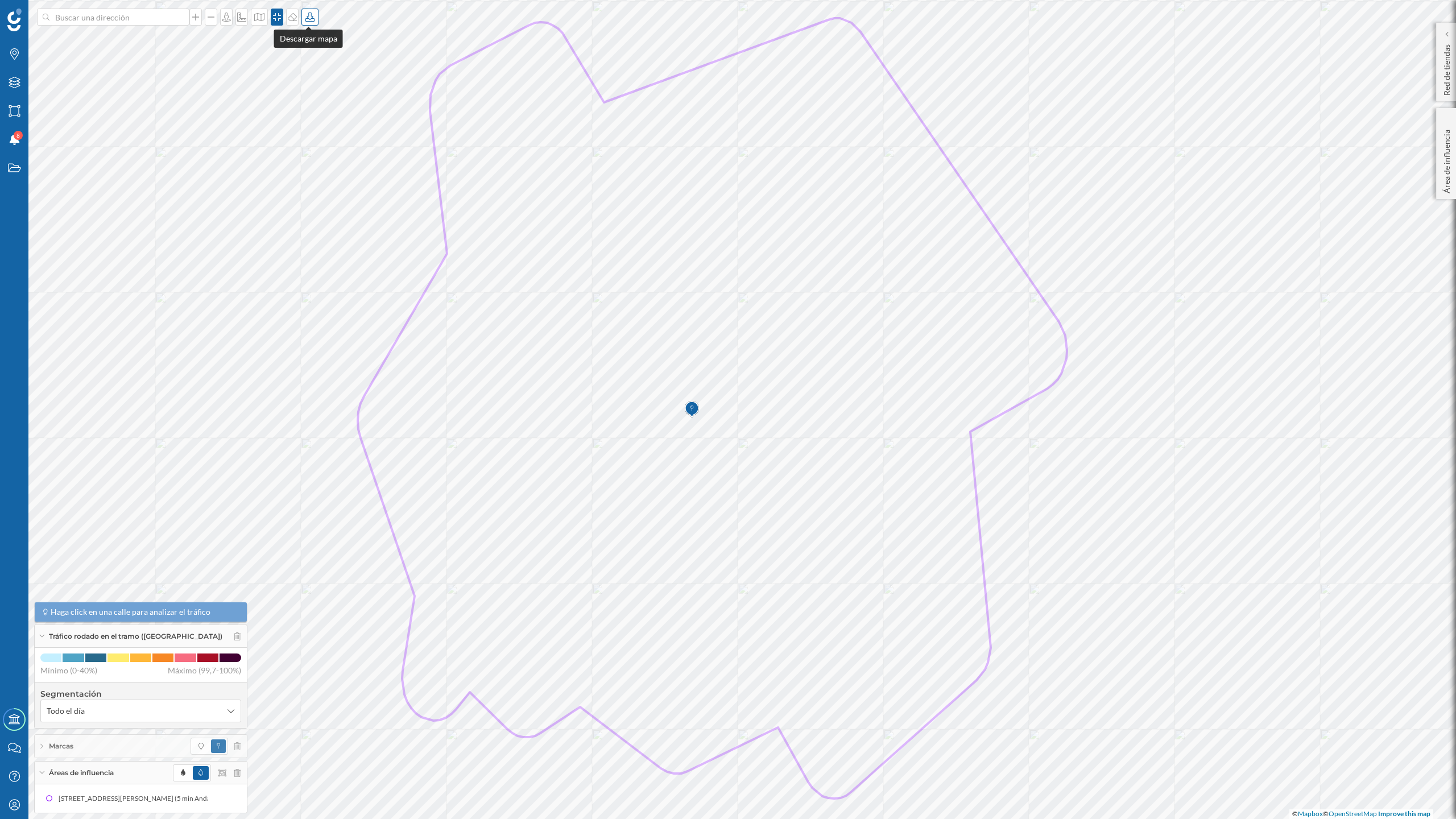
click at [306, 18] on icon at bounding box center [310, 16] width 9 height 9
click at [317, 81] on div "Descargar sin leyenda" at bounding box center [346, 83] width 80 height 12
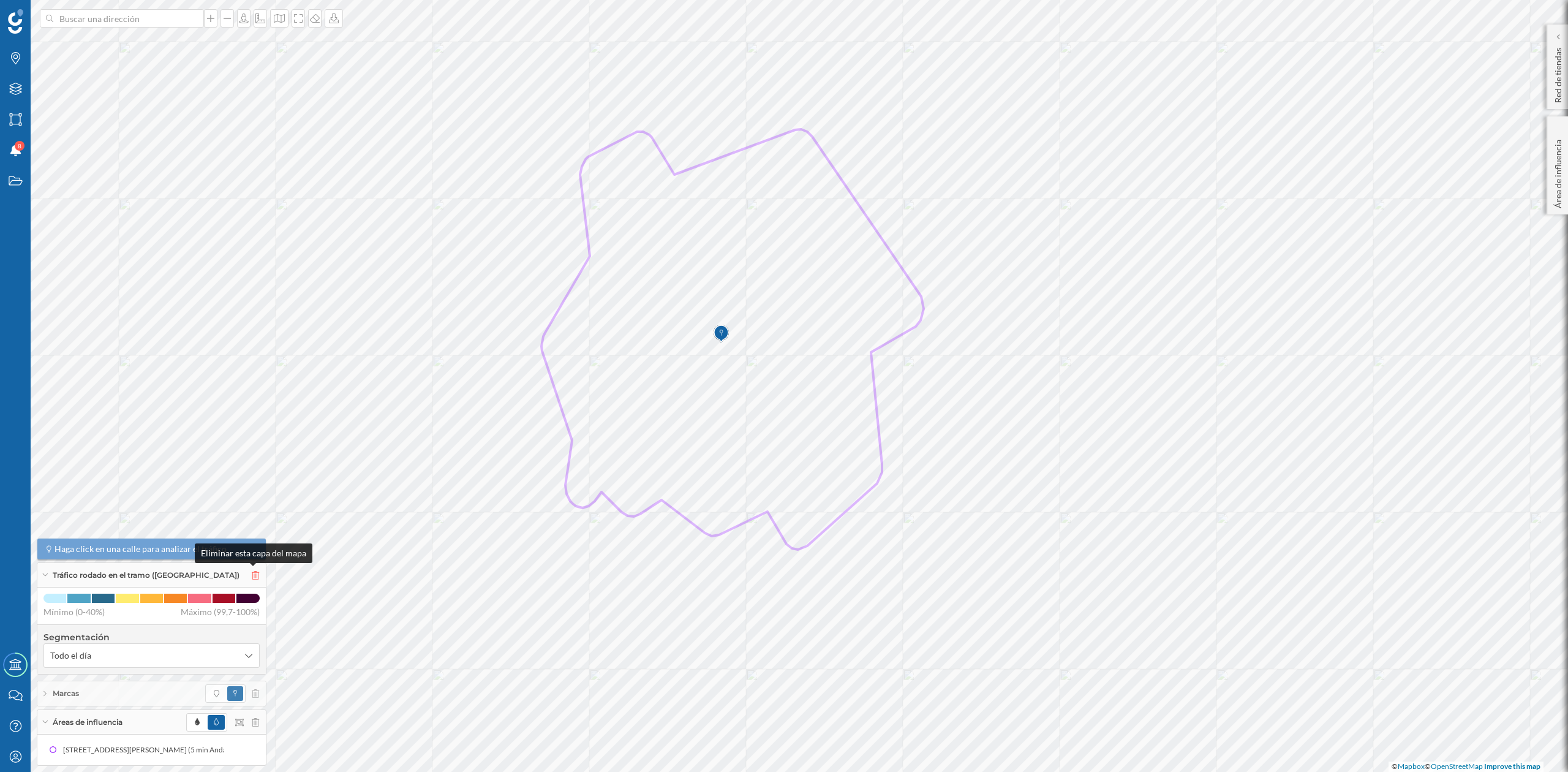
click at [252, 572] on icon at bounding box center [256, 575] width 8 height 8
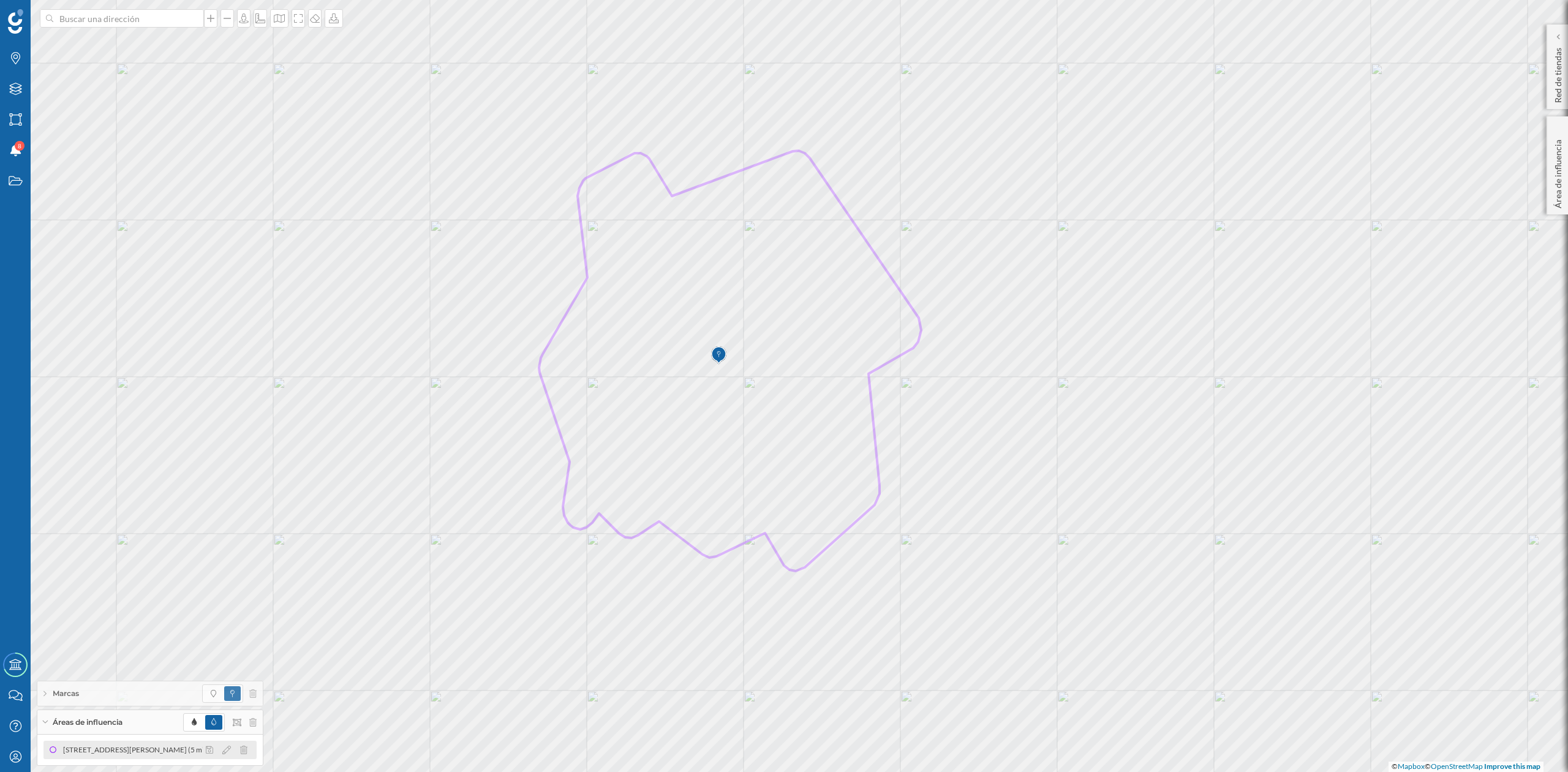
click at [158, 723] on div "[STREET_ADDRESS][PERSON_NAME] (5 min Andando)" at bounding box center [156, 750] width 185 height 12
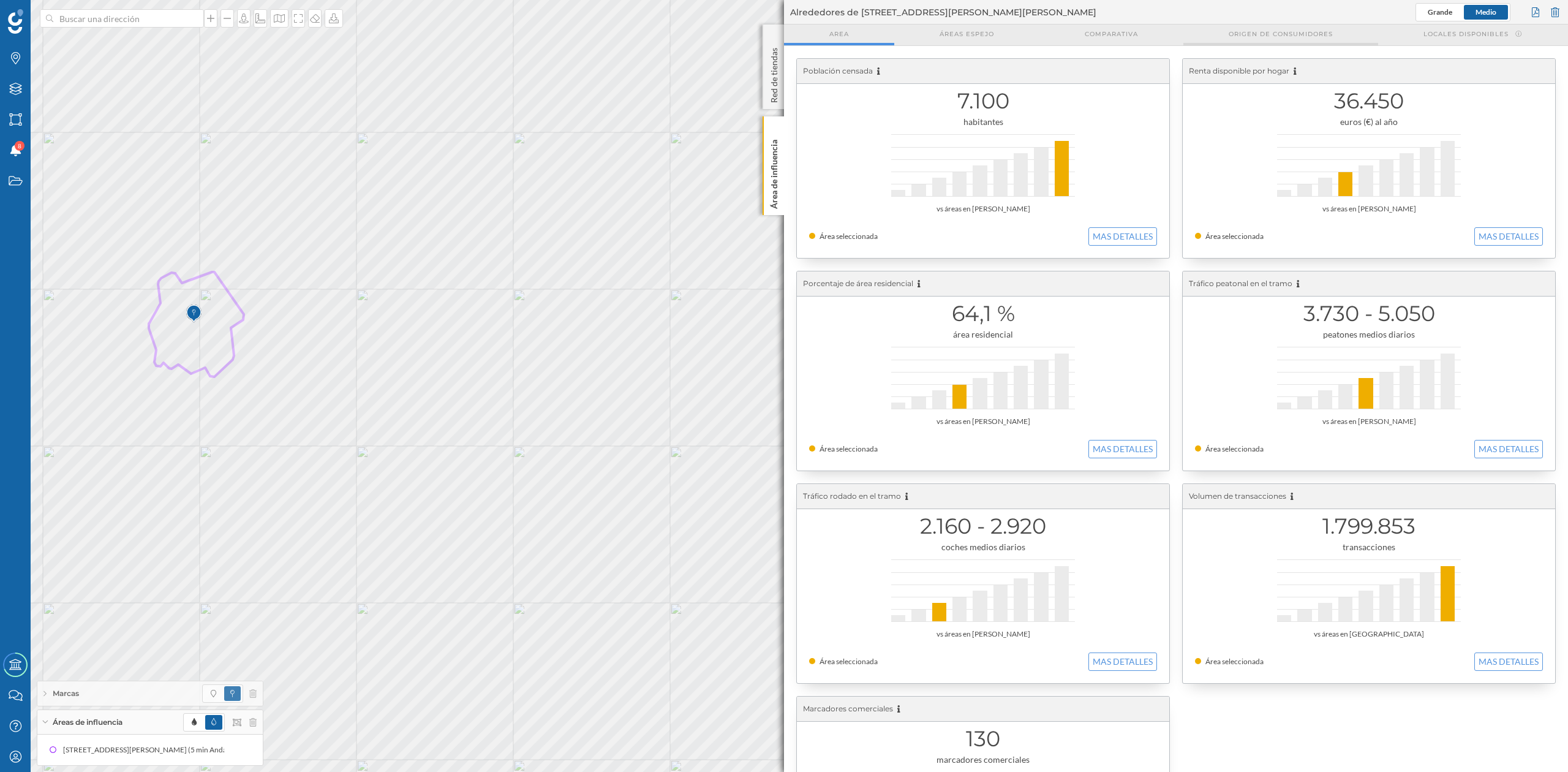
click at [1302, 40] on div "Origen de consumidores" at bounding box center [1280, 35] width 195 height 21
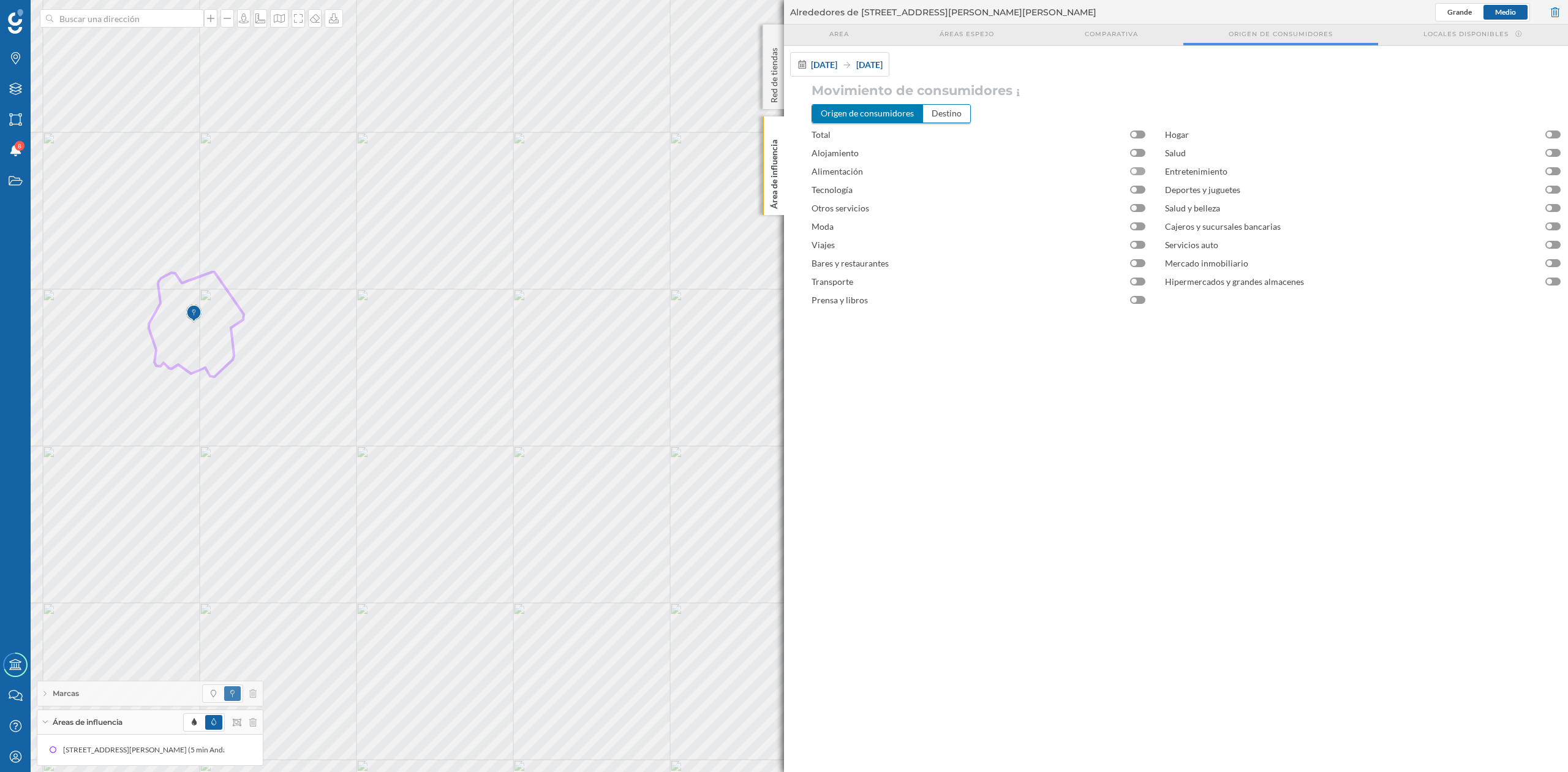
click at [1139, 175] on div at bounding box center [1138, 171] width 15 height 8
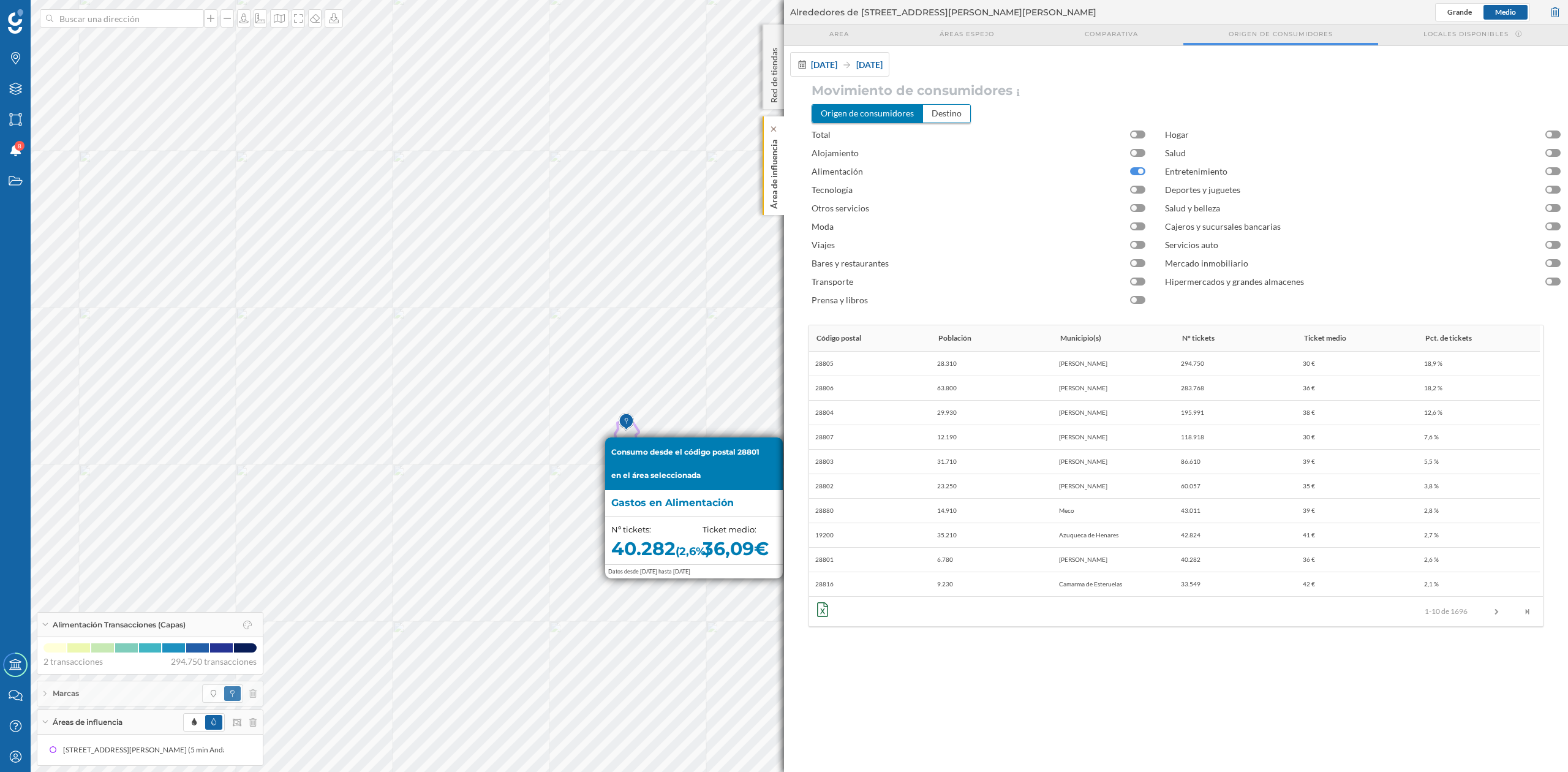
click at [768, 163] on p "Área de influencia" at bounding box center [774, 172] width 12 height 74
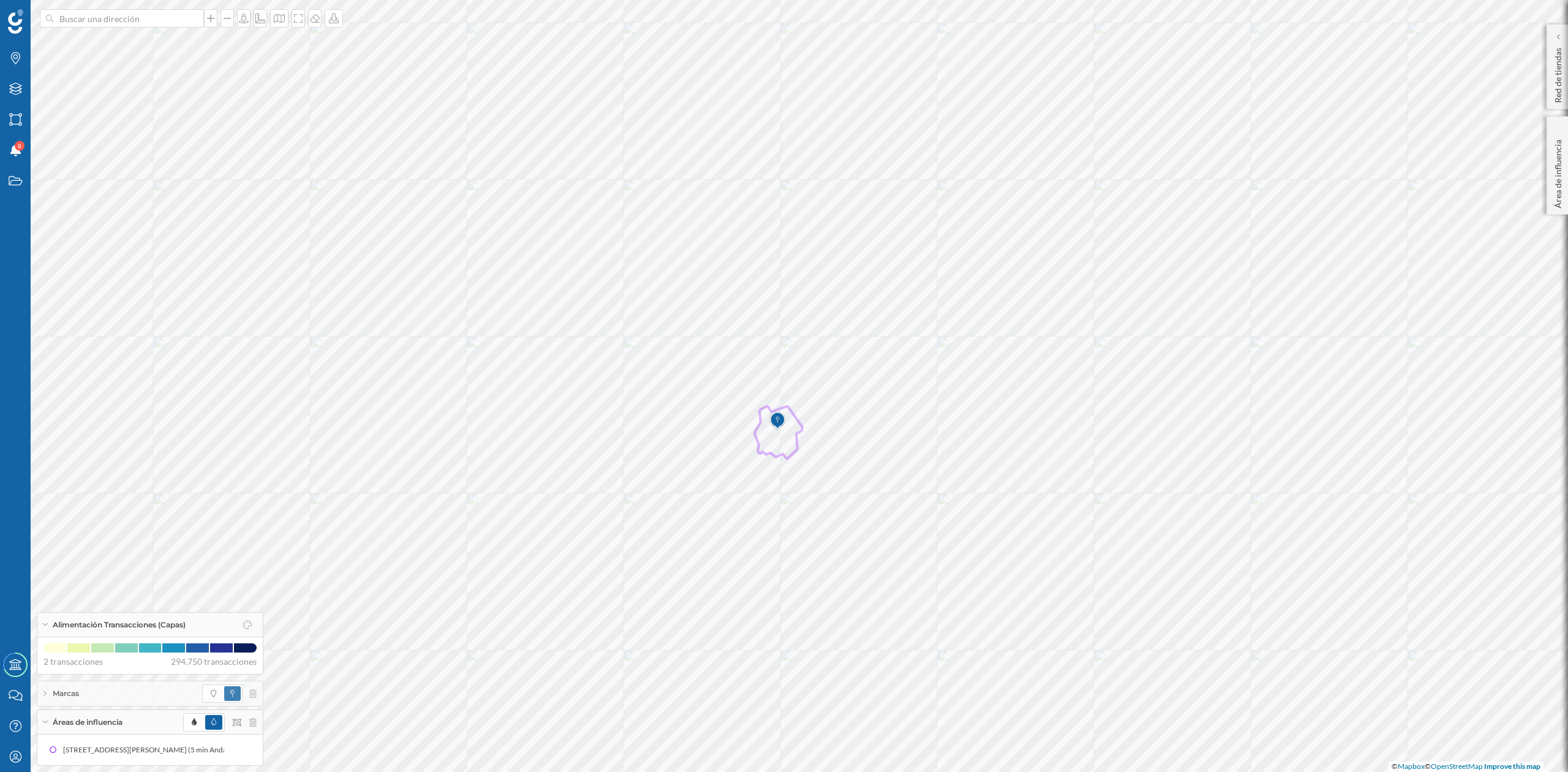
click at [0, 289] on div "Marcas Capas Áreas Notificaciones 8 Estados" at bounding box center [15, 325] width 31 height 649
click at [0, 193] on div "Marcas Capas Áreas Notificaciones 8 Estados Academy Contacta con nosotros Centr…" at bounding box center [784, 386] width 1568 height 772
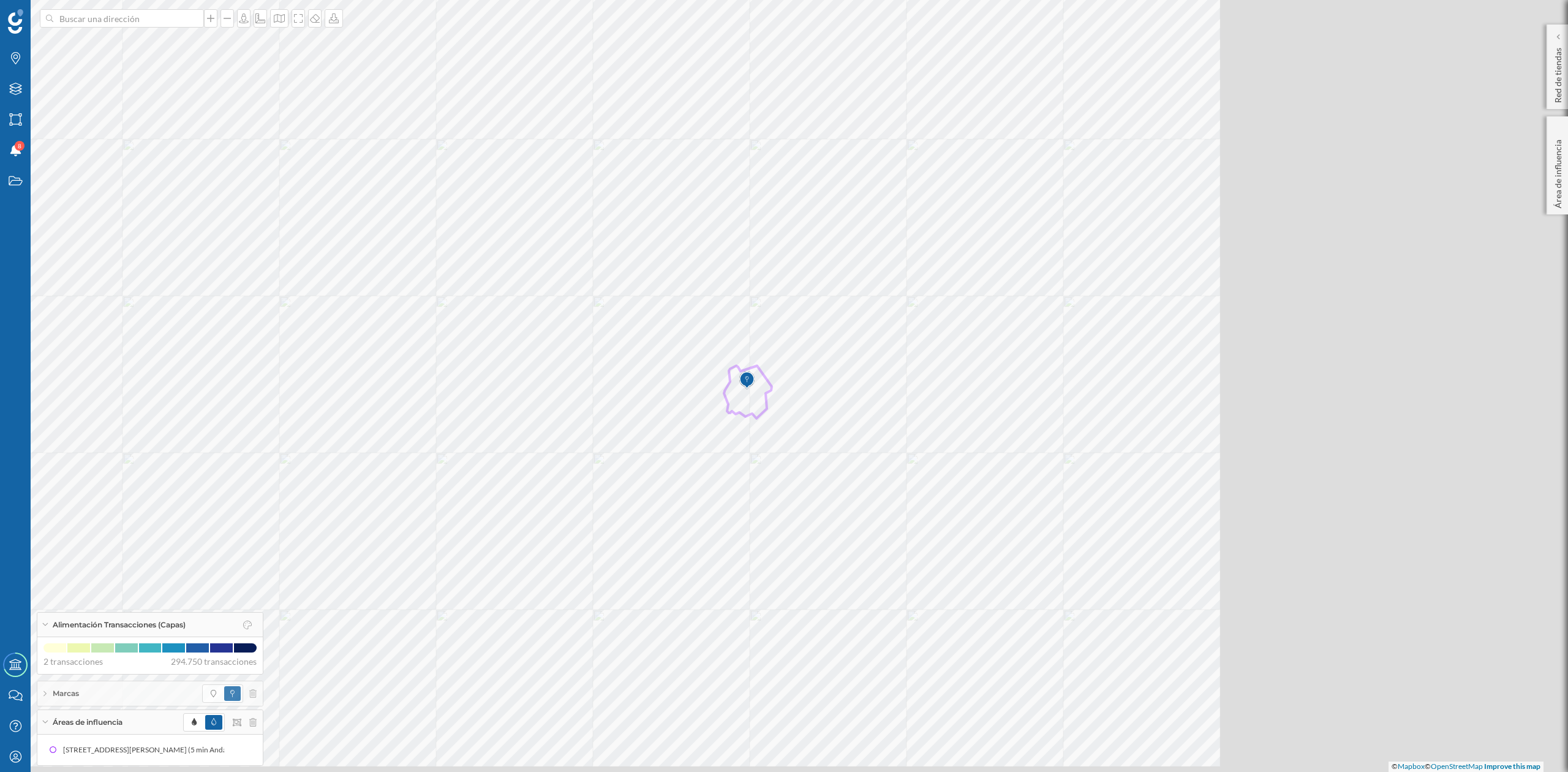
click at [0, 207] on div "Marcas Capas Áreas Notificaciones 8 Estados Academy Contacta con nosotros Centr…" at bounding box center [784, 386] width 1568 height 772
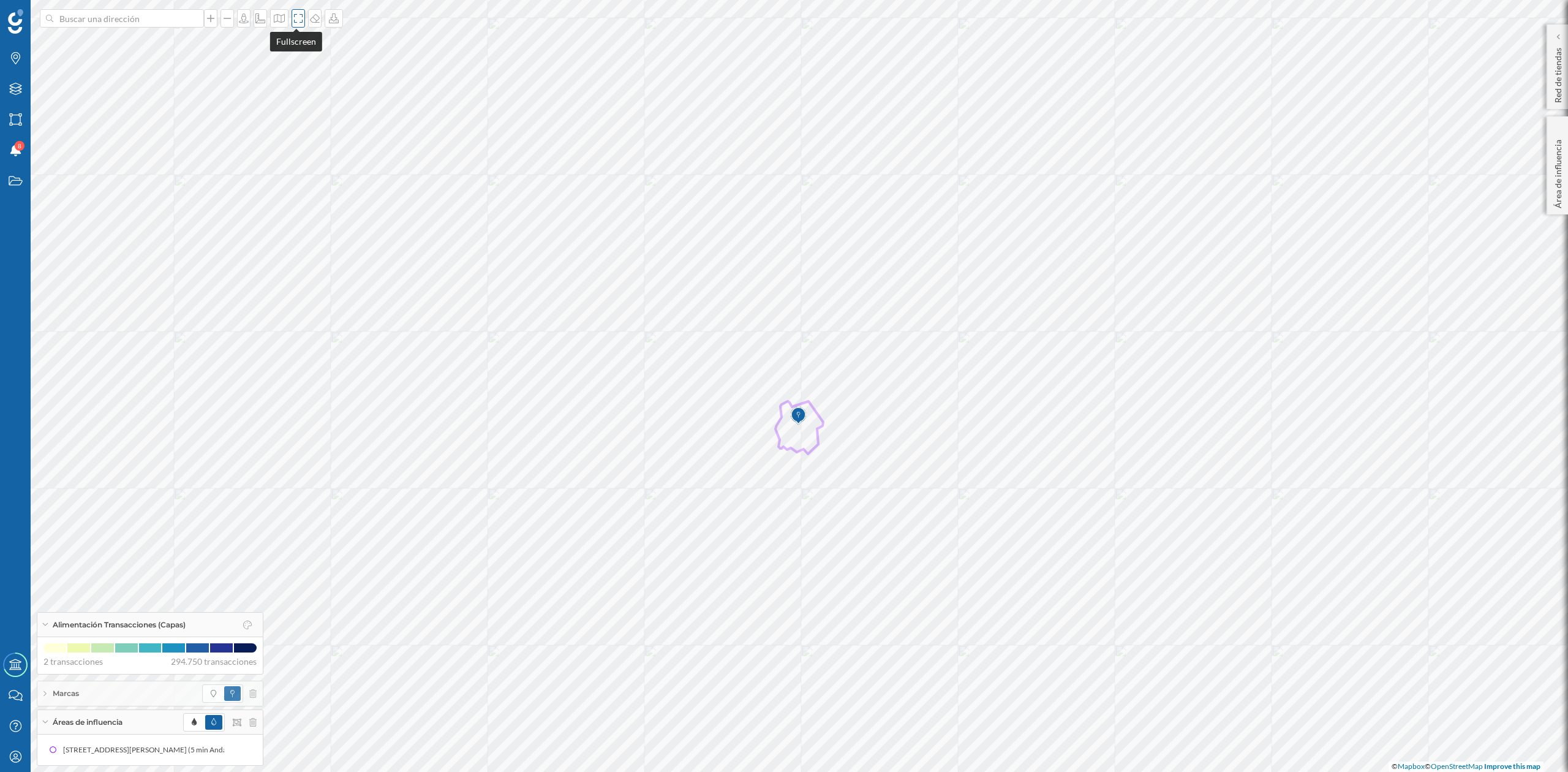
click at [292, 15] on icon at bounding box center [298, 18] width 12 height 10
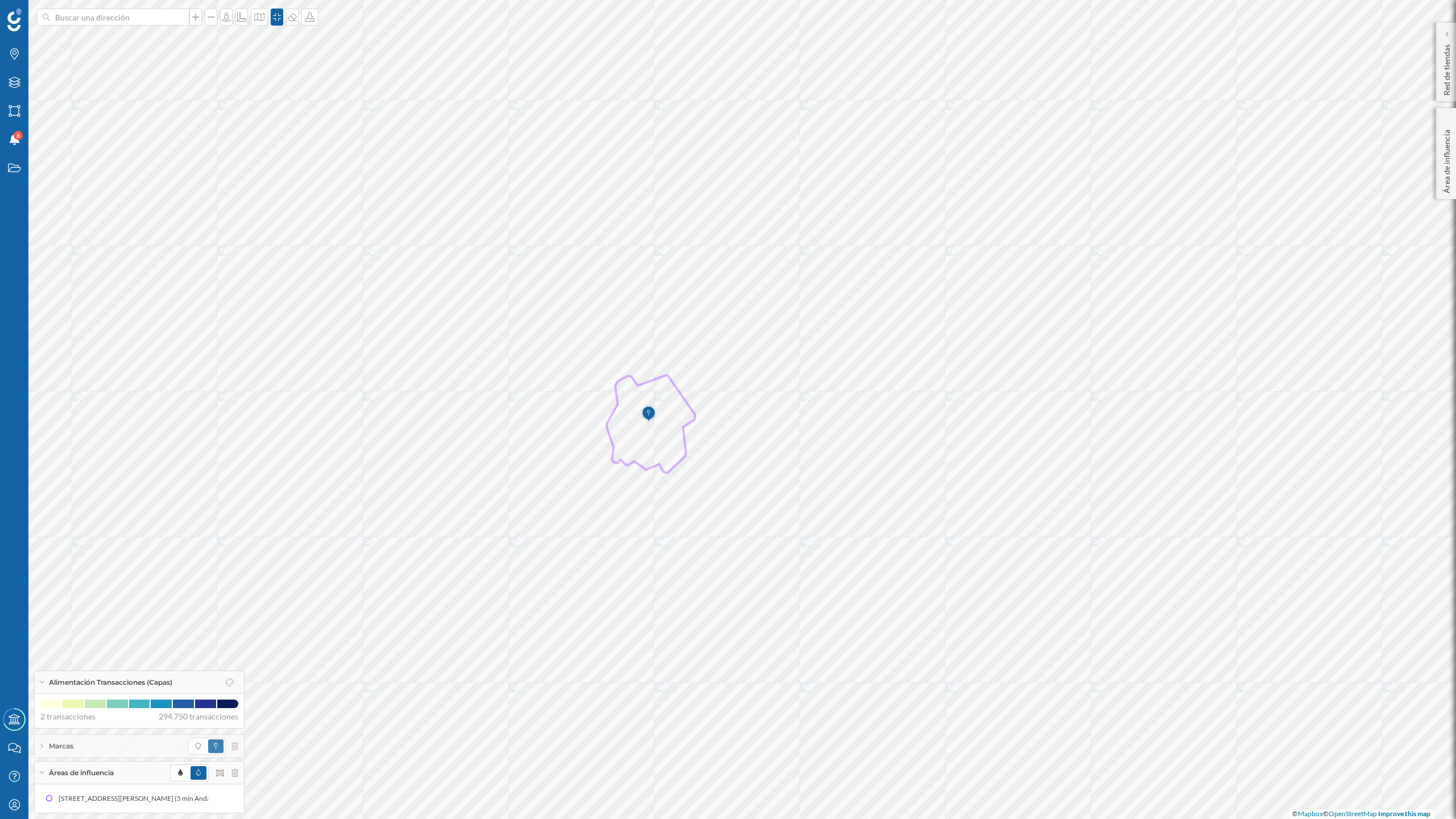
click at [46, 672] on div "Alimentación Transacciones (Capas)" at bounding box center [139, 683] width 209 height 23
click at [39, 672] on div "Alimentación Transacciones (Capas)" at bounding box center [139, 719] width 209 height 23
click at [116, 672] on div "[STREET_ADDRESS][PERSON_NAME] (5 min Andando)" at bounding box center [145, 799] width 172 height 11
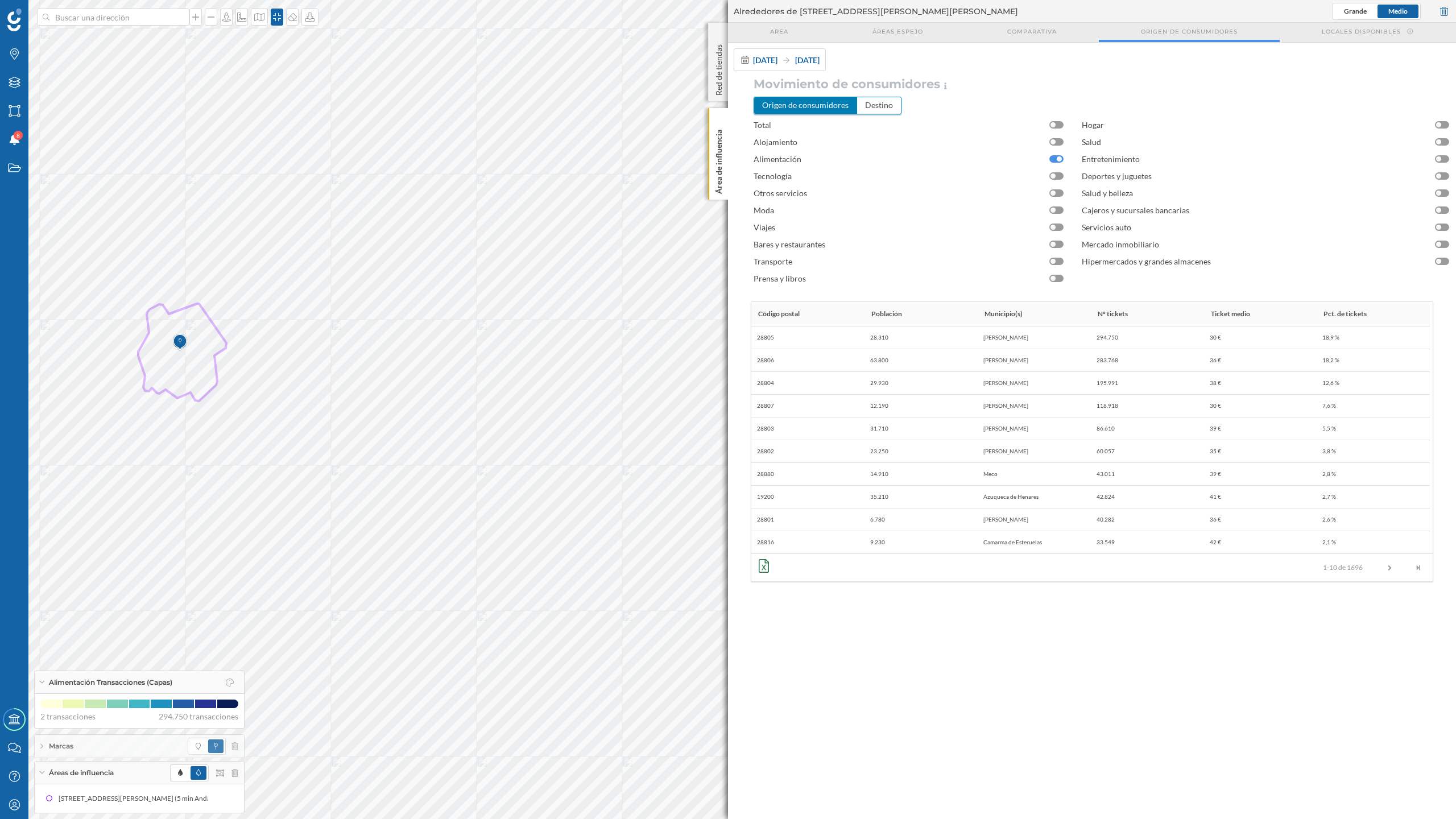
click at [1054, 163] on div at bounding box center [1057, 159] width 14 height 7
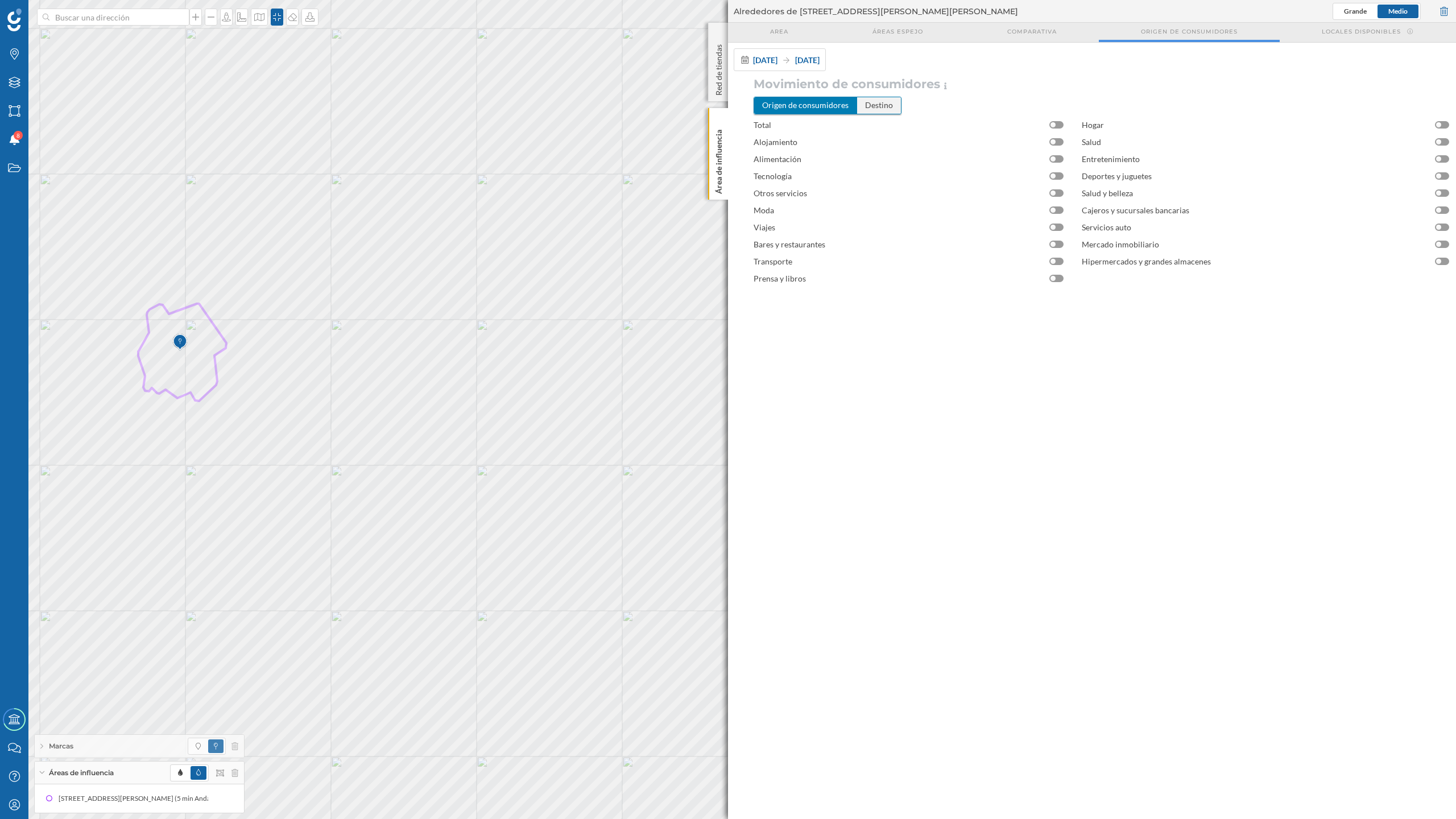
click at [879, 106] on div "Destino" at bounding box center [879, 105] width 44 height 16
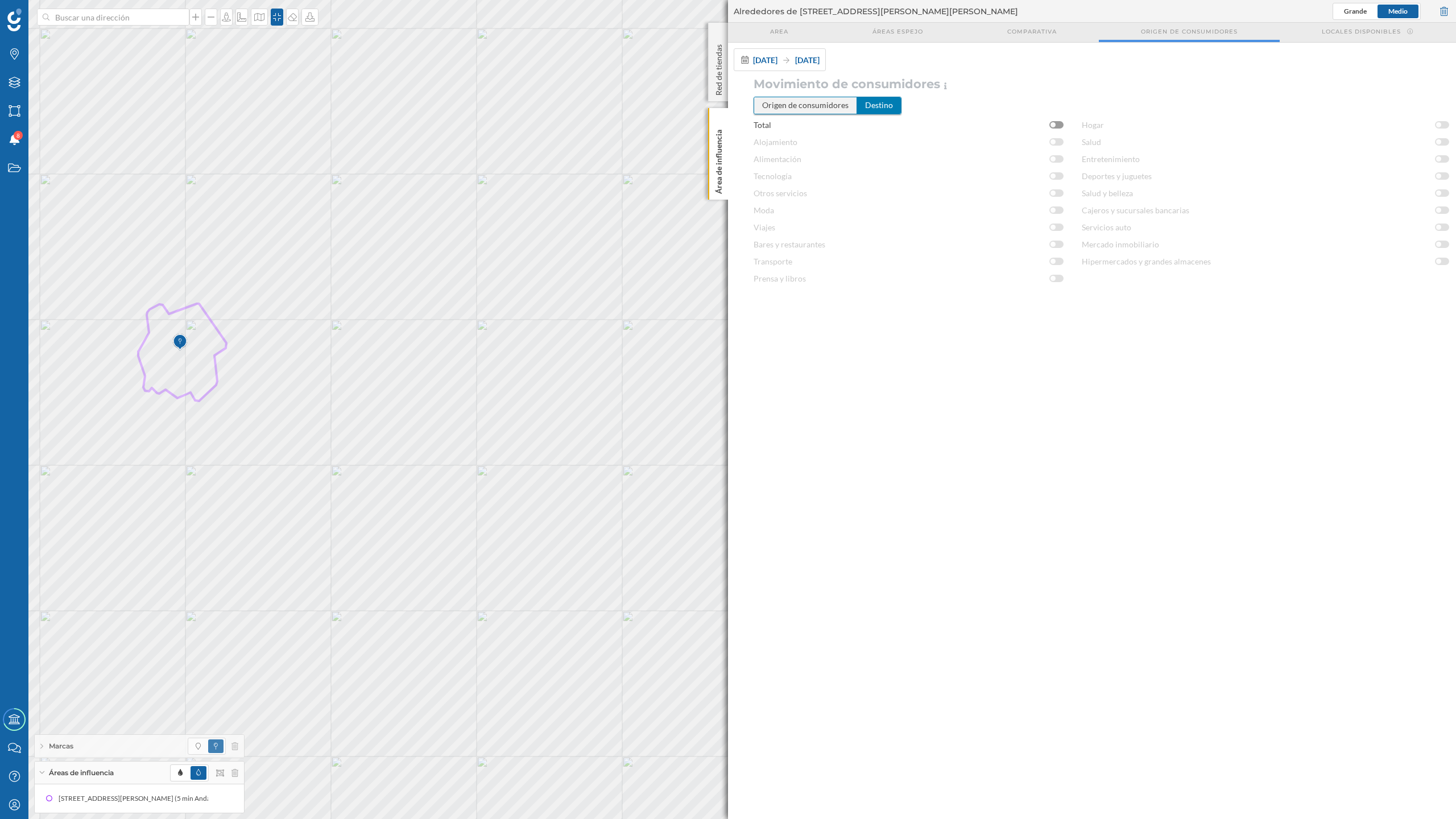
click at [770, 104] on div "Origen de consumidores" at bounding box center [806, 105] width 103 height 16
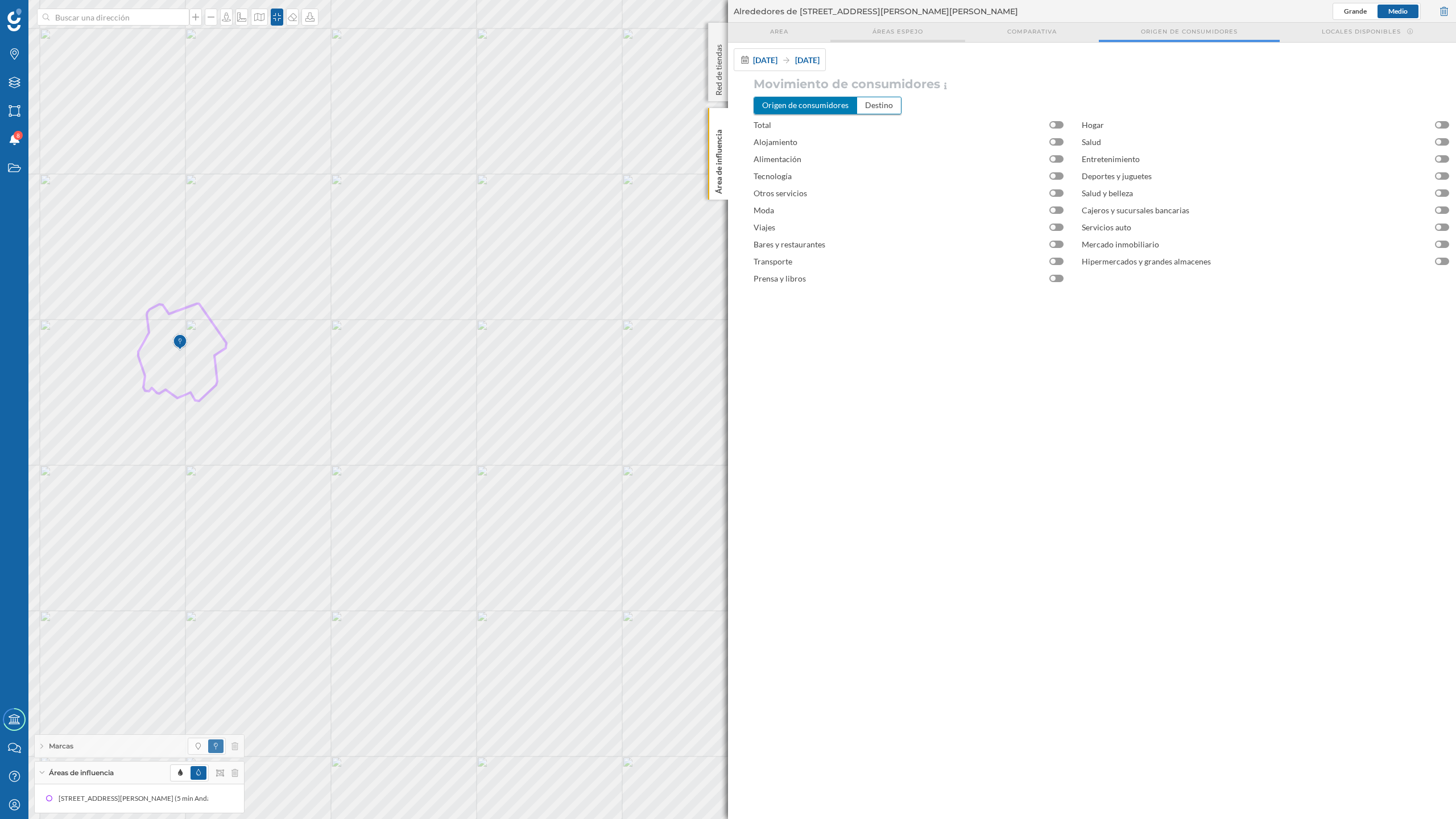
click at [913, 30] on span "Áreas espejo" at bounding box center [898, 32] width 51 height 9
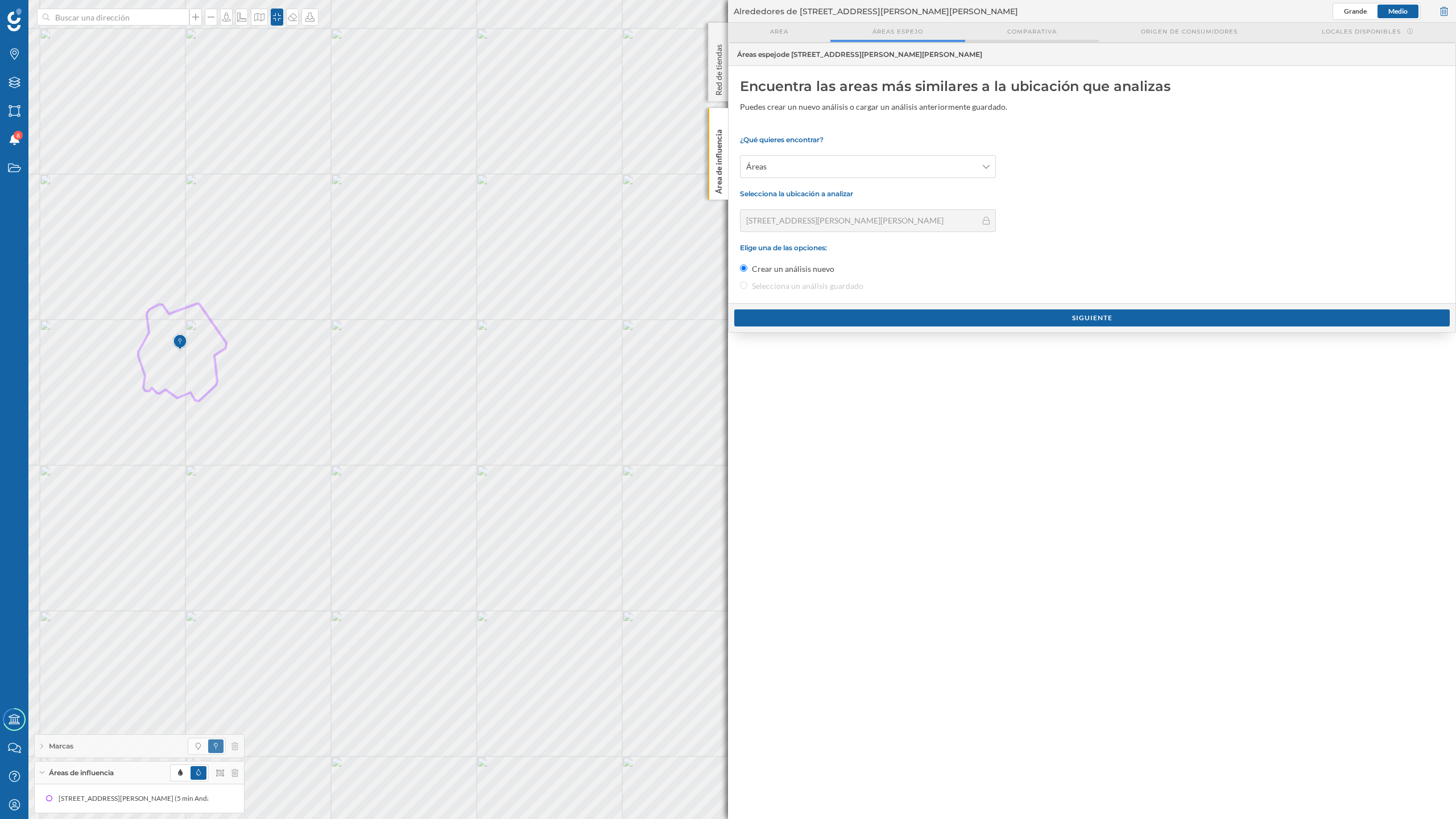
click at [1043, 34] on span "Comparativa" at bounding box center [1032, 32] width 49 height 9
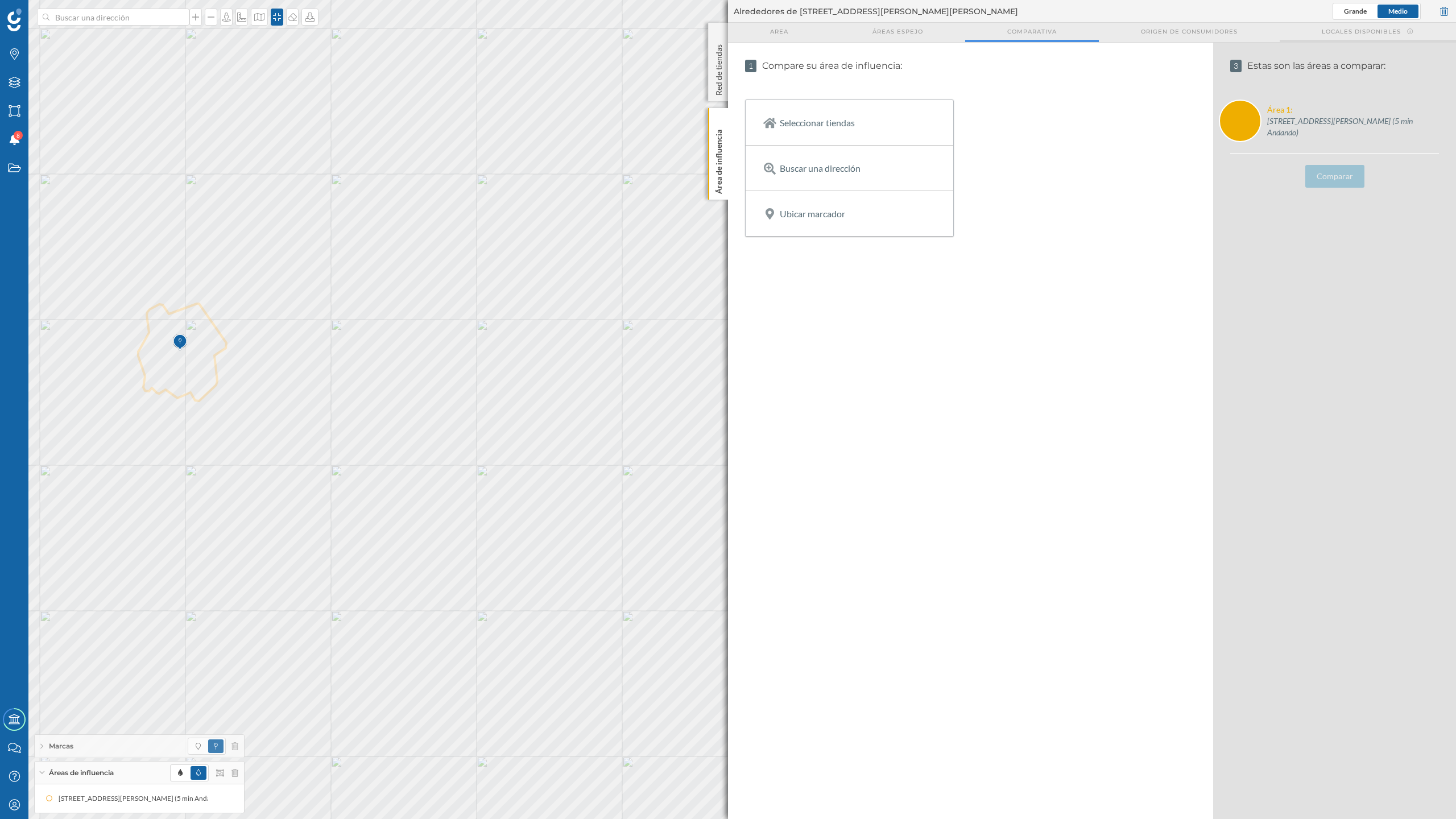
click at [1372, 29] on span "Locales disponibles" at bounding box center [1362, 32] width 79 height 9
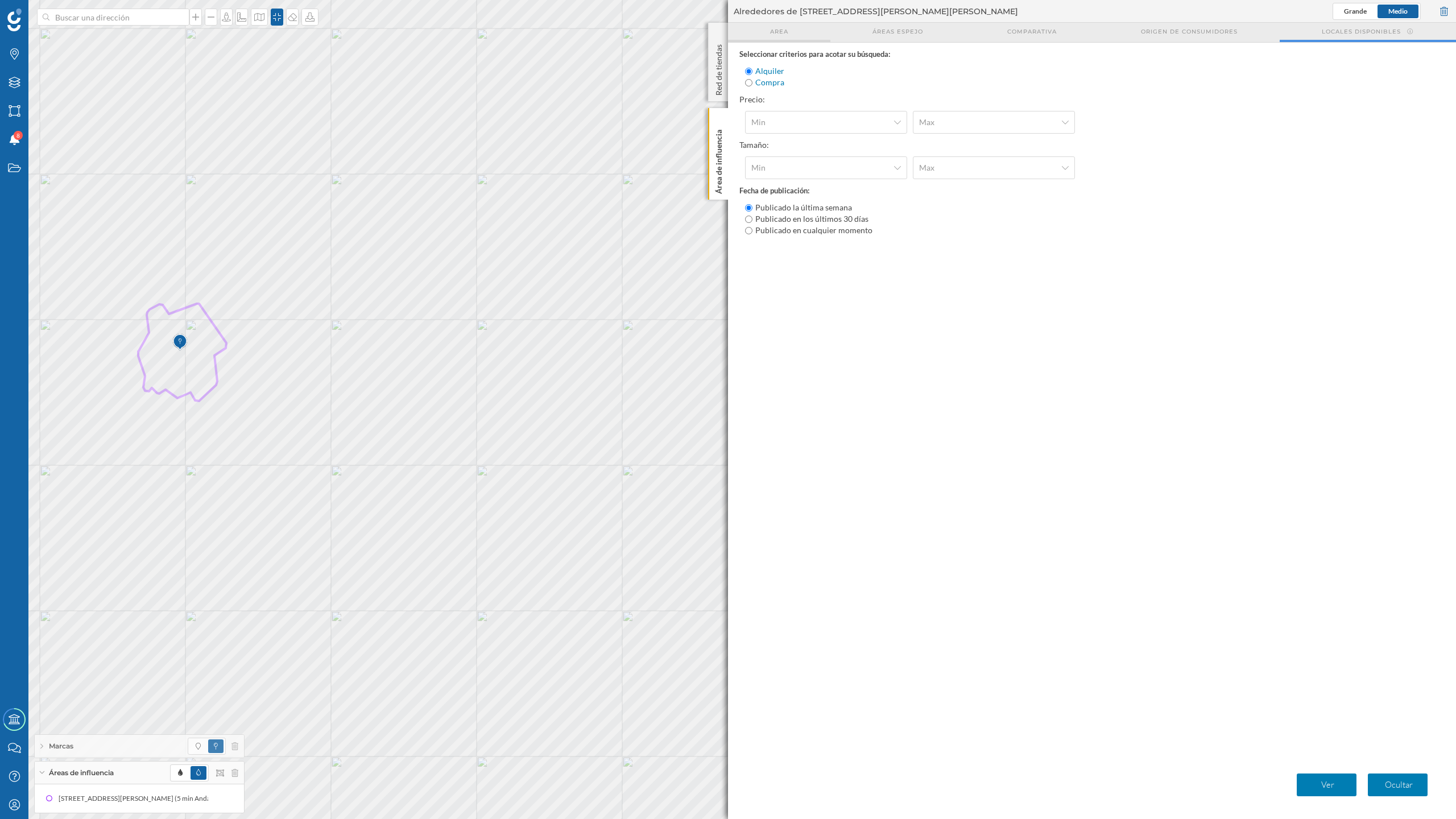
click at [774, 32] on span "Area" at bounding box center [779, 32] width 18 height 9
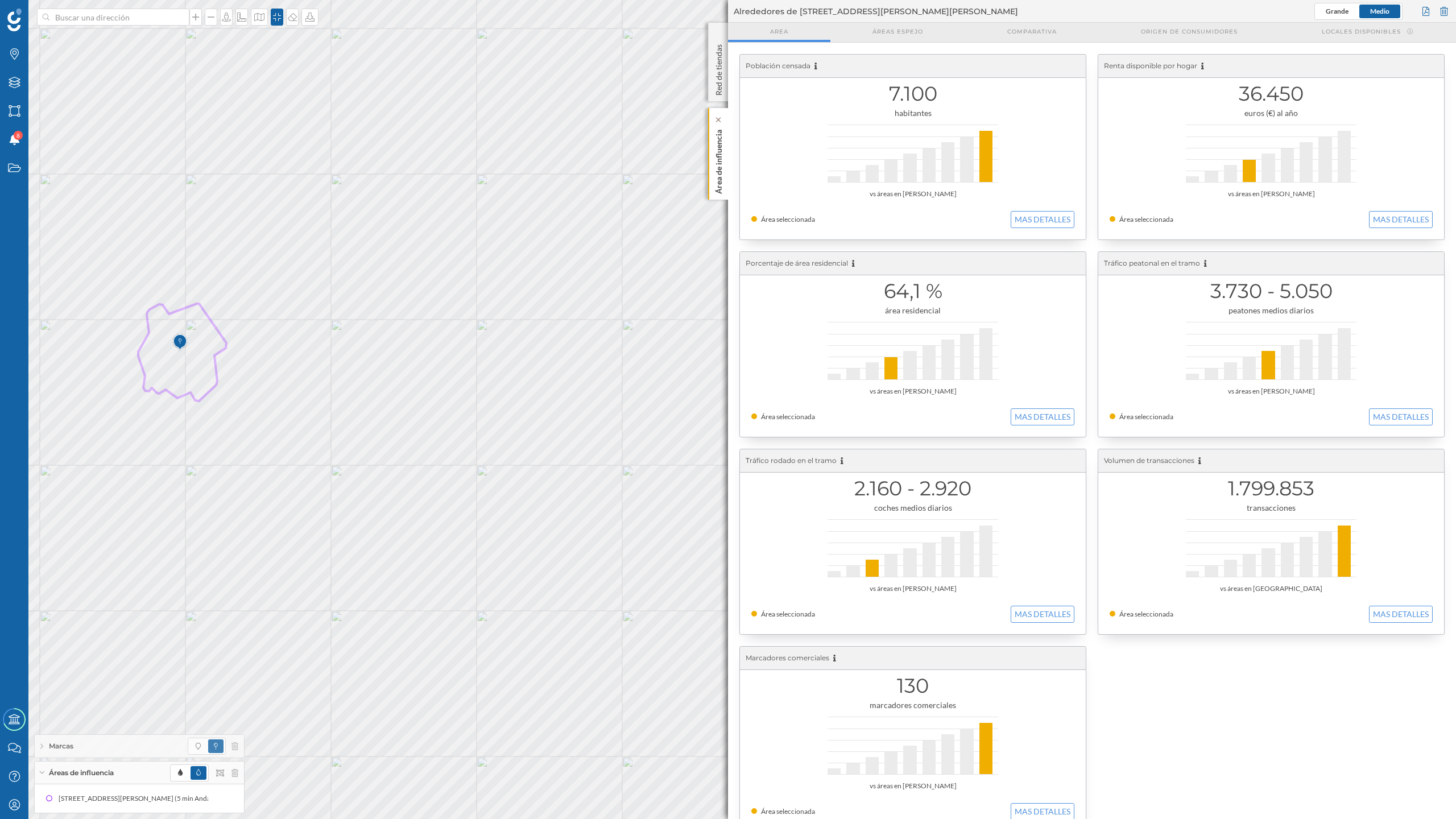
click at [713, 162] on p "Área de influencia" at bounding box center [719, 160] width 11 height 69
click at [1422, 11] on div at bounding box center [1425, 11] width 12 height 17
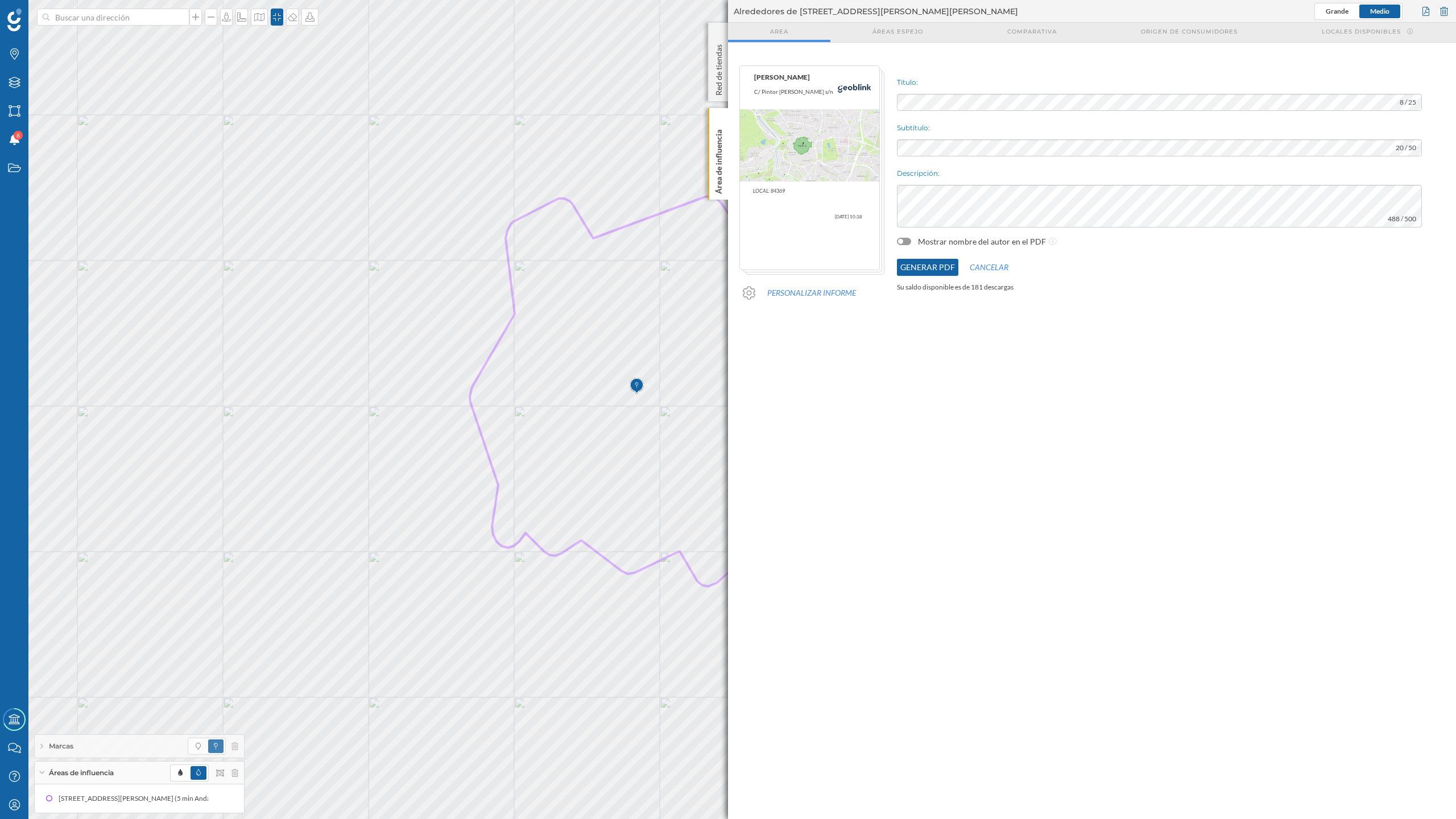
click at [943, 267] on button "Generar PDF" at bounding box center [928, 268] width 62 height 17
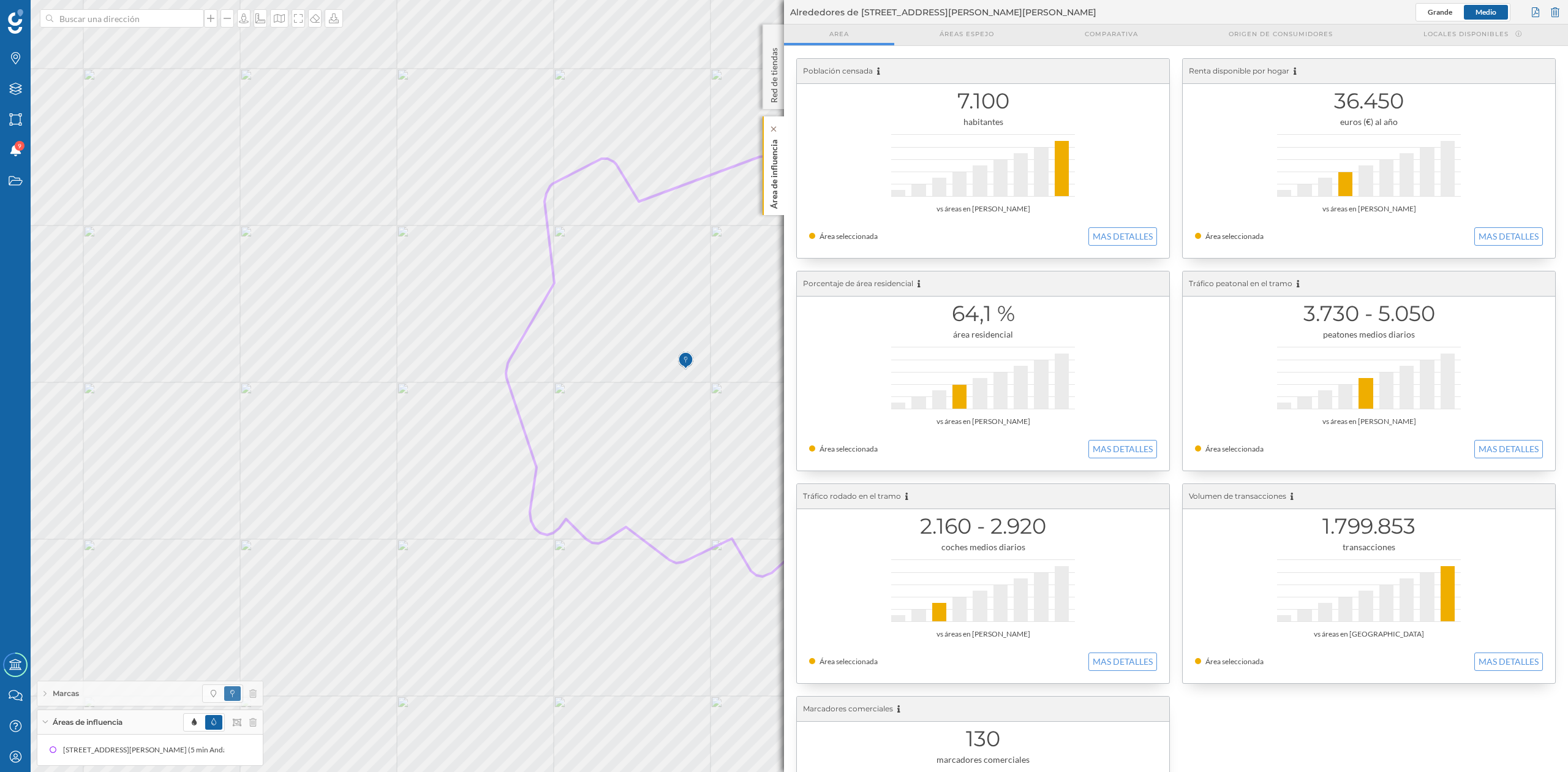
click at [771, 184] on p "Área de influencia" at bounding box center [774, 172] width 12 height 74
